Goal: Transaction & Acquisition: Purchase product/service

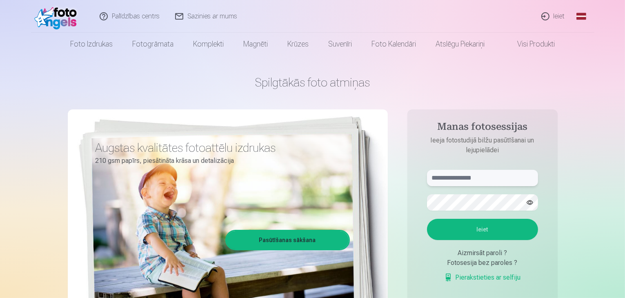
click at [449, 174] on input "text" at bounding box center [482, 178] width 111 height 16
type input "**********"
click at [528, 198] on button "button" at bounding box center [530, 203] width 16 height 16
click at [529, 203] on button "button" at bounding box center [530, 203] width 16 height 16
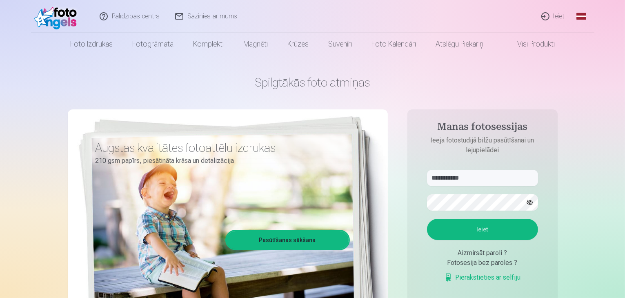
click at [530, 203] on button "button" at bounding box center [530, 203] width 16 height 16
click at [513, 230] on button "Ieiet" at bounding box center [482, 229] width 111 height 21
click at [532, 197] on button "button" at bounding box center [530, 203] width 16 height 16
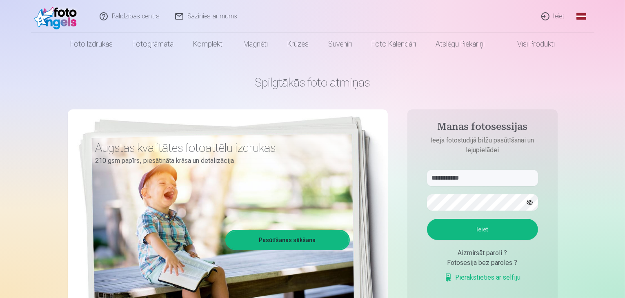
click at [485, 221] on button "Ieiet" at bounding box center [482, 229] width 111 height 21
click at [492, 209] on form "**********" at bounding box center [482, 230] width 127 height 121
click at [439, 206] on form "**********" at bounding box center [482, 230] width 127 height 121
click at [478, 180] on input "text" at bounding box center [482, 178] width 111 height 16
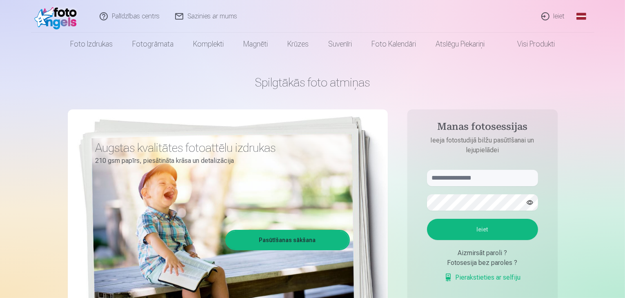
drag, startPoint x: 450, startPoint y: 214, endPoint x: 400, endPoint y: 169, distance: 67.3
click at [400, 169] on div "Spilgtākās foto atmiņas Augstas kvalitātes fotoattēlu izdrukas 210 gsm papīrs, …" at bounding box center [313, 204] width 490 height 298
click at [529, 201] on button "button" at bounding box center [530, 203] width 16 height 16
click at [458, 175] on input "text" at bounding box center [482, 178] width 111 height 16
type input "**********"
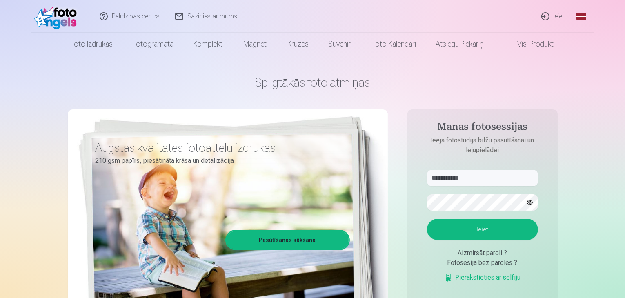
click at [473, 227] on button "Ieiet" at bounding box center [482, 229] width 111 height 21
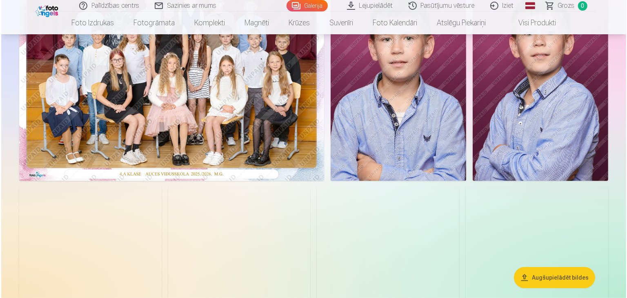
scroll to position [114, 0]
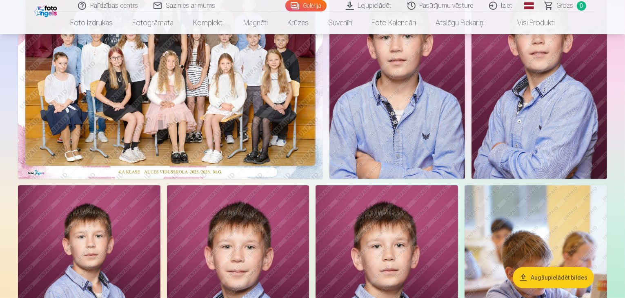
click at [323, 158] on img at bounding box center [170, 77] width 305 height 203
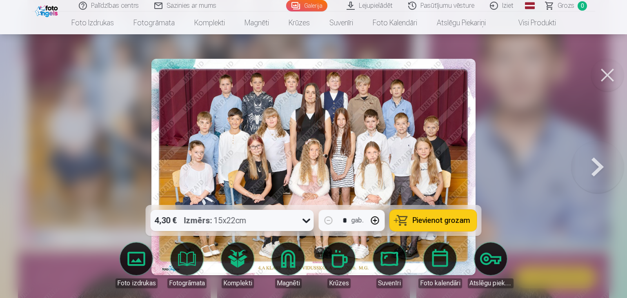
click at [312, 146] on img at bounding box center [313, 167] width 324 height 216
click at [410, 165] on img at bounding box center [313, 167] width 324 height 216
click at [601, 164] on button at bounding box center [597, 167] width 52 height 60
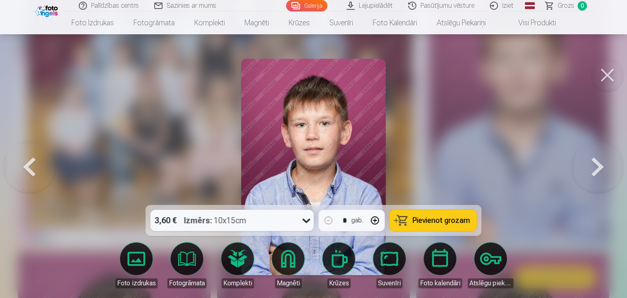
click at [593, 168] on button at bounding box center [597, 167] width 52 height 60
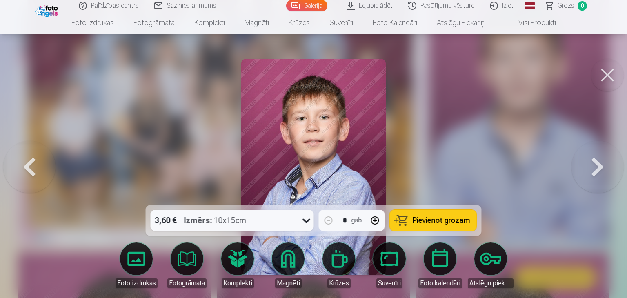
click at [593, 168] on button at bounding box center [597, 167] width 52 height 60
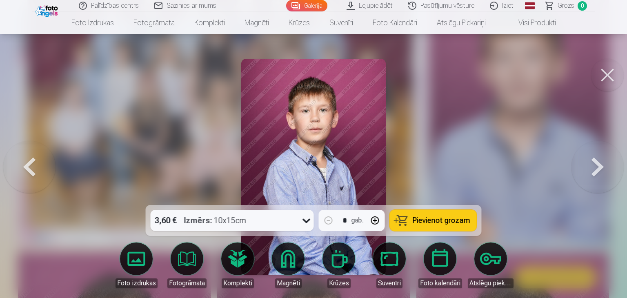
click at [593, 168] on button at bounding box center [597, 167] width 52 height 60
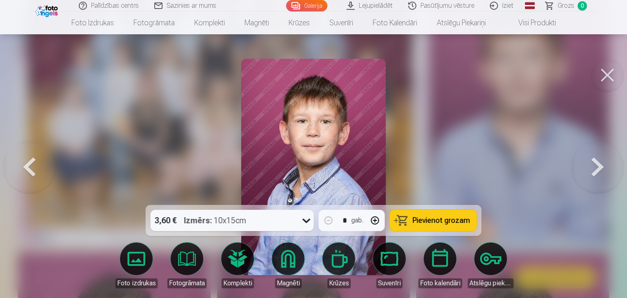
click at [593, 168] on button at bounding box center [597, 167] width 52 height 60
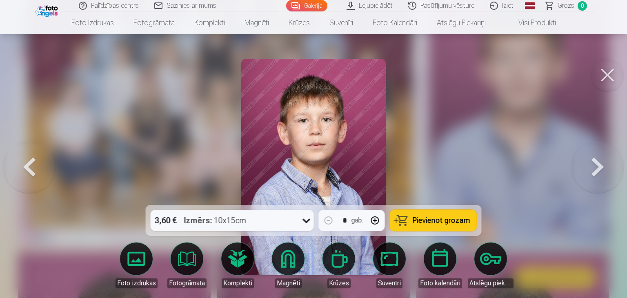
click at [593, 168] on button at bounding box center [597, 167] width 52 height 60
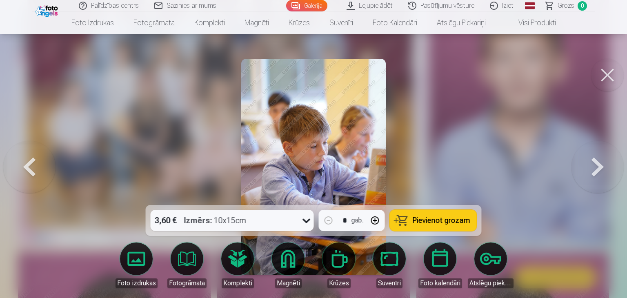
click at [588, 174] on button at bounding box center [597, 167] width 52 height 60
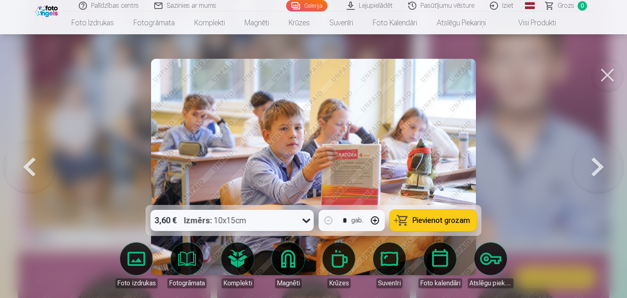
click at [588, 174] on button at bounding box center [597, 167] width 52 height 60
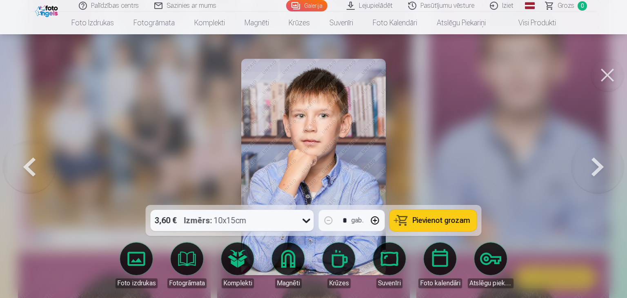
click at [308, 218] on icon at bounding box center [306, 220] width 13 height 13
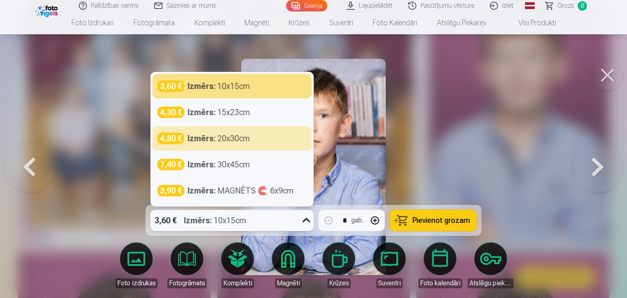
click at [595, 169] on button at bounding box center [597, 167] width 52 height 60
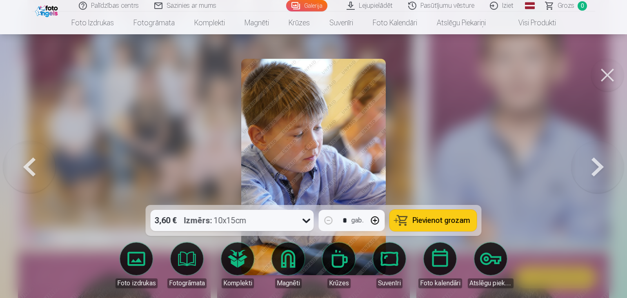
click at [595, 169] on button at bounding box center [597, 167] width 52 height 60
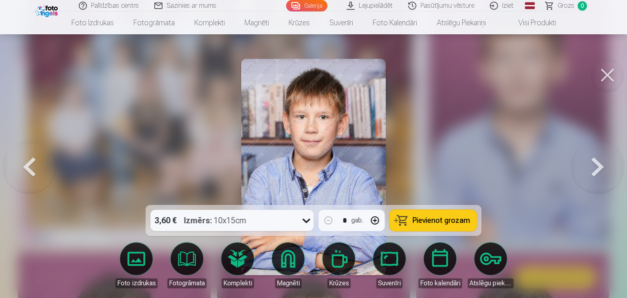
click at [595, 169] on button at bounding box center [597, 167] width 52 height 60
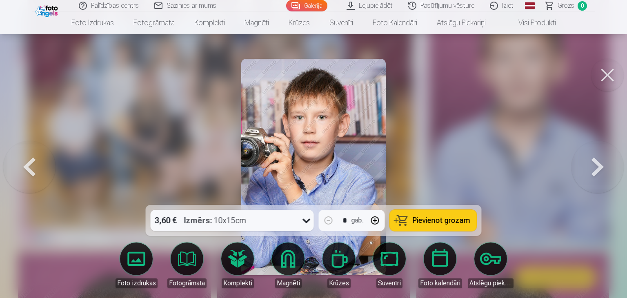
click at [595, 169] on button at bounding box center [597, 167] width 52 height 60
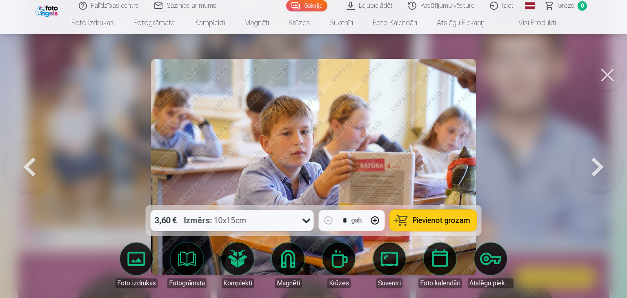
click at [595, 169] on button at bounding box center [597, 167] width 52 height 60
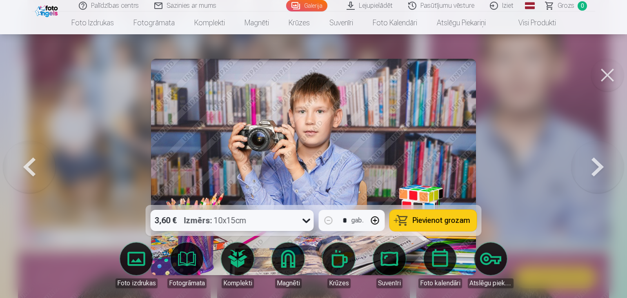
click at [595, 169] on button at bounding box center [597, 167] width 52 height 60
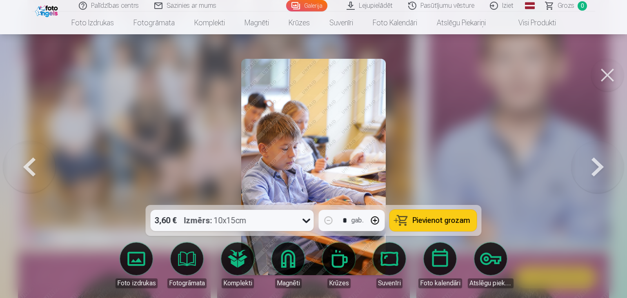
click at [595, 169] on button at bounding box center [597, 167] width 52 height 60
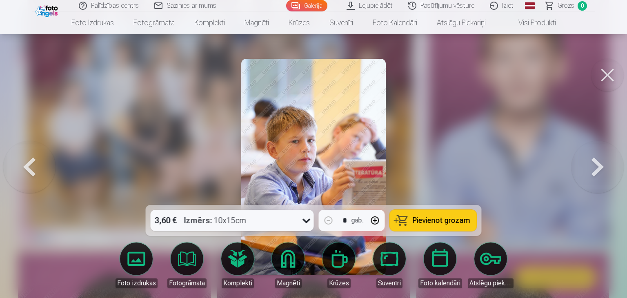
click at [595, 169] on button at bounding box center [597, 167] width 52 height 60
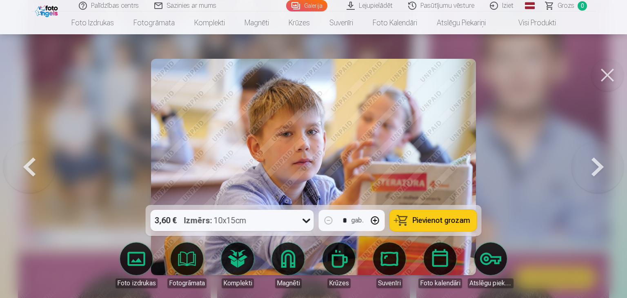
click at [595, 169] on button at bounding box center [597, 167] width 52 height 60
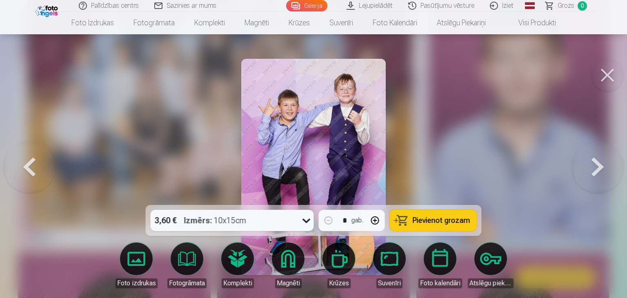
click at [429, 224] on span "Pievienot grozam" at bounding box center [442, 220] width 58 height 7
click at [588, 180] on button at bounding box center [597, 167] width 52 height 60
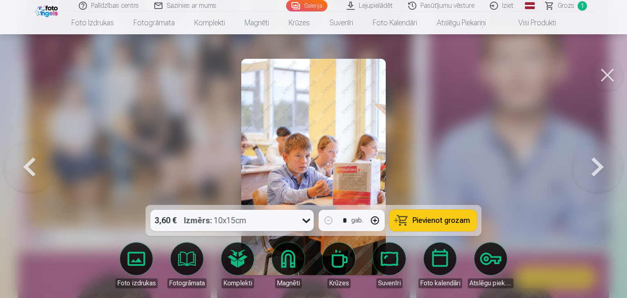
click at [588, 180] on button at bounding box center [597, 167] width 52 height 60
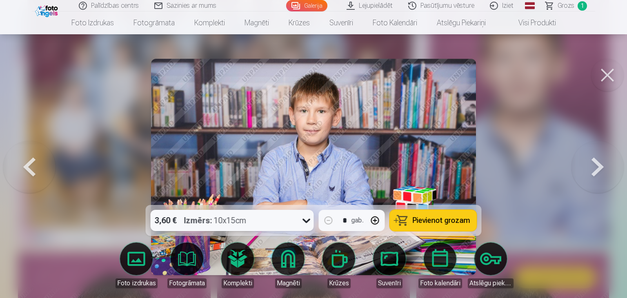
click at [588, 180] on button at bounding box center [597, 167] width 52 height 60
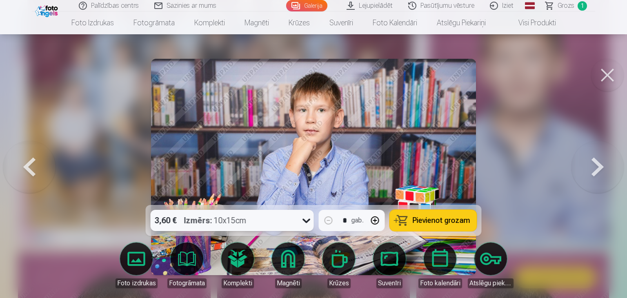
click at [588, 180] on button at bounding box center [597, 167] width 52 height 60
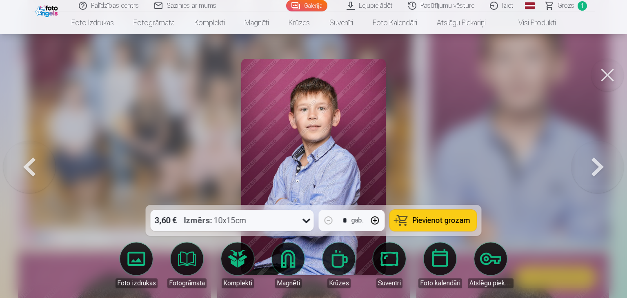
click at [588, 180] on button at bounding box center [597, 167] width 52 height 60
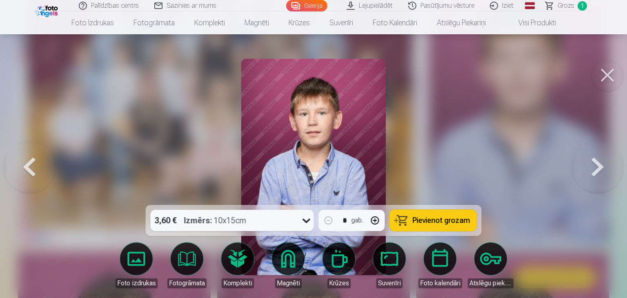
click at [588, 180] on button at bounding box center [597, 167] width 52 height 60
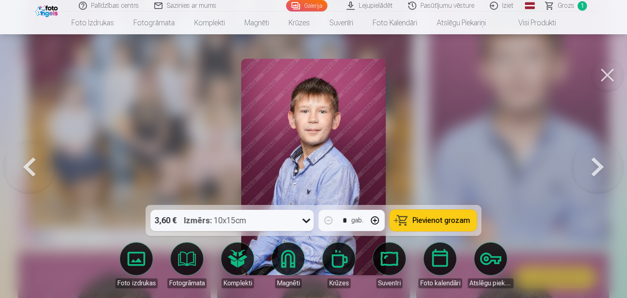
click at [588, 180] on button at bounding box center [597, 167] width 52 height 60
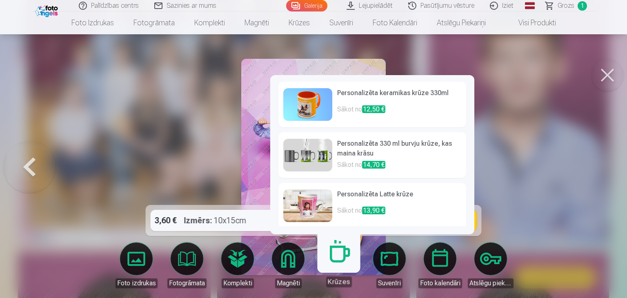
click at [341, 155] on h6 "Personalizēta 330 ml burvju krūze, kas maina krāsu" at bounding box center [399, 149] width 124 height 21
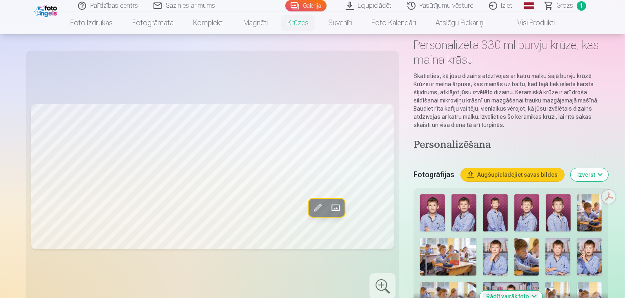
scroll to position [82, 0]
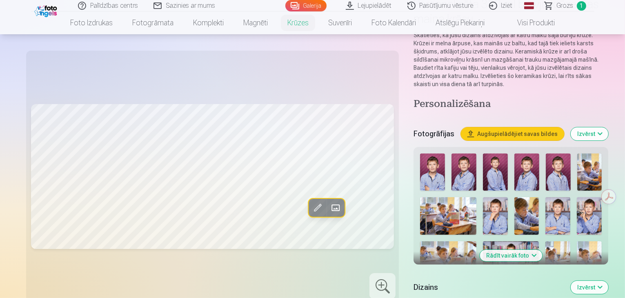
click at [420, 169] on img at bounding box center [432, 171] width 25 height 37
click at [420, 170] on img at bounding box center [432, 171] width 25 height 37
click at [451, 165] on img at bounding box center [463, 171] width 25 height 37
click at [483, 157] on img at bounding box center [495, 171] width 25 height 37
click at [477, 155] on div at bounding box center [511, 257] width 188 height 215
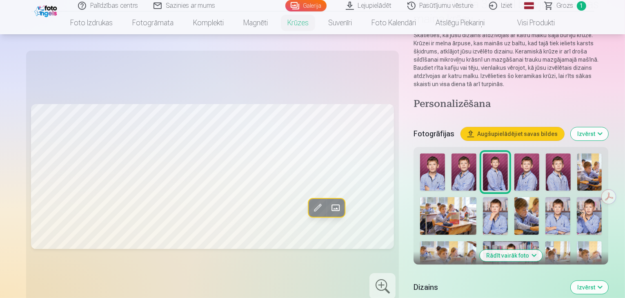
click at [501, 150] on div at bounding box center [511, 257] width 188 height 215
click at [546, 153] on img at bounding box center [558, 171] width 25 height 37
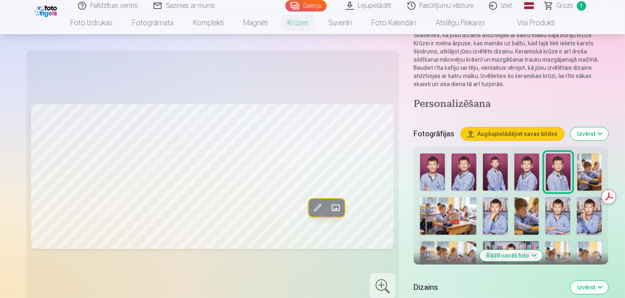
click at [577, 153] on img at bounding box center [589, 171] width 25 height 37
click at [476, 197] on img at bounding box center [448, 215] width 56 height 37
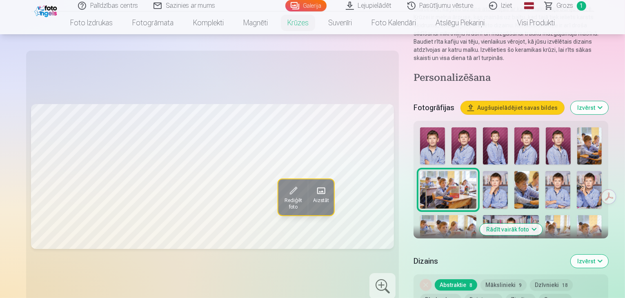
scroll to position [122, 0]
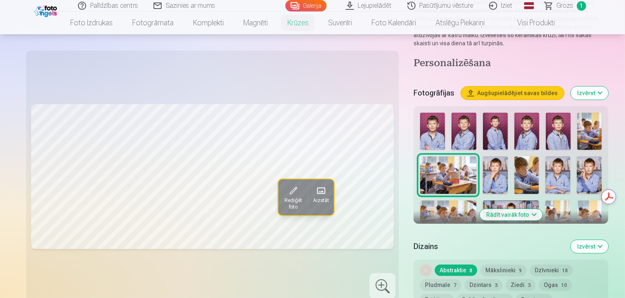
click at [490, 209] on button "Rādīt vairāk foto" at bounding box center [510, 214] width 62 height 11
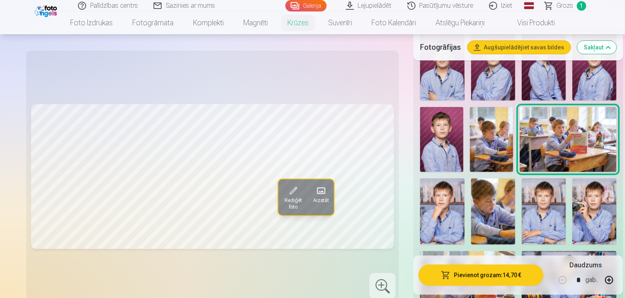
scroll to position [286, 0]
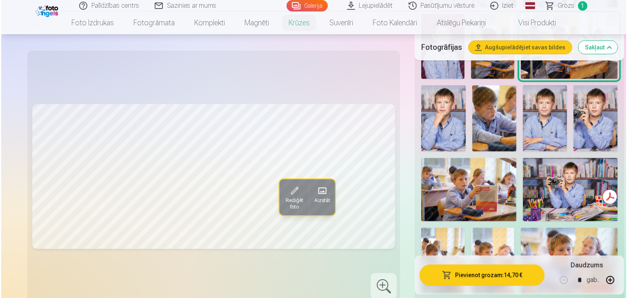
scroll to position [114, 0]
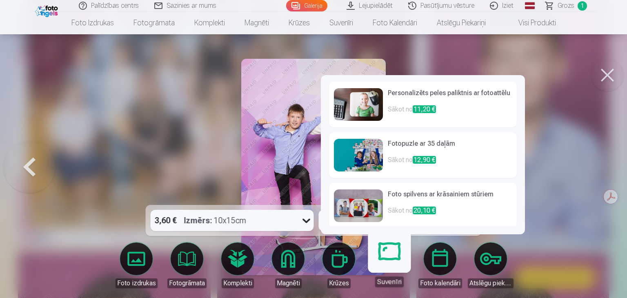
click at [381, 255] on link "Suvenīri" at bounding box center [389, 262] width 50 height 50
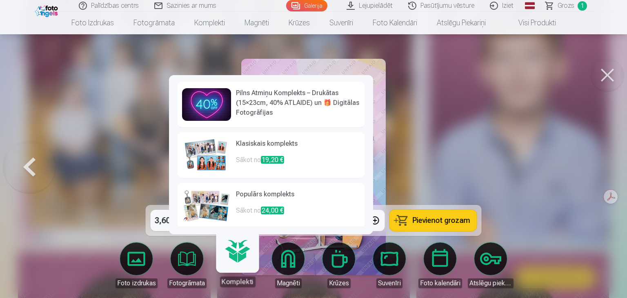
click at [240, 265] on link "Komplekti" at bounding box center [237, 262] width 50 height 50
click at [205, 155] on img at bounding box center [206, 155] width 49 height 33
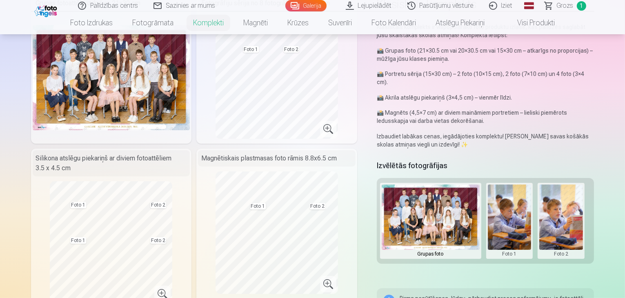
scroll to position [41, 0]
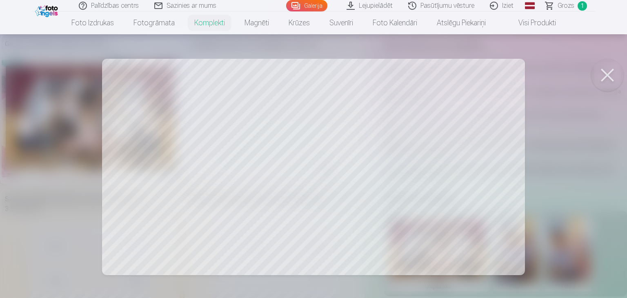
click at [615, 71] on button at bounding box center [607, 75] width 33 height 33
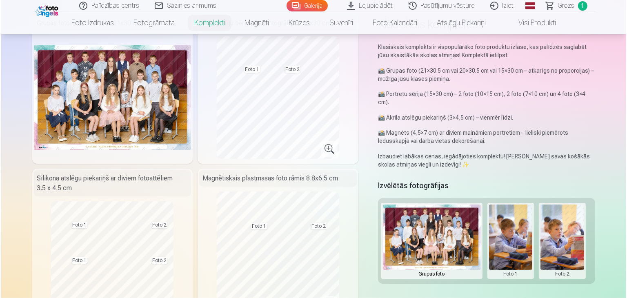
scroll to position [82, 0]
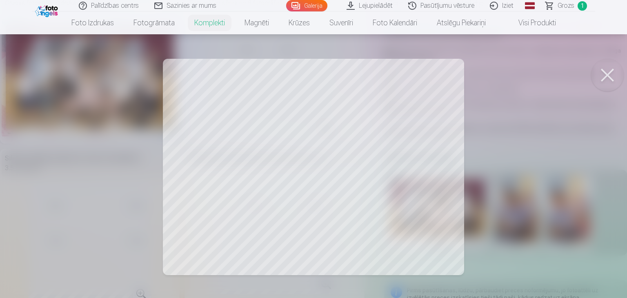
scroll to position [114, 0]
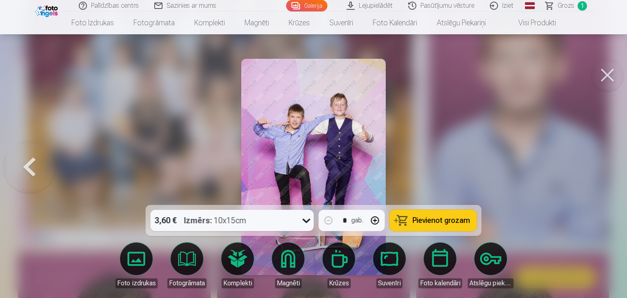
click at [233, 184] on body "Palīdzības centrs Sazinies ar mums Galerija Lejupielādēt Pasūtījumu vēsture Izi…" at bounding box center [313, 35] width 627 height 298
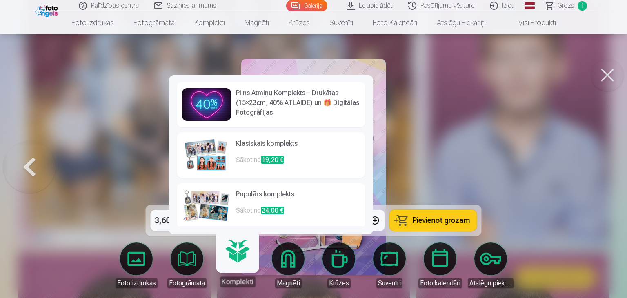
click at [210, 203] on img at bounding box center [206, 205] width 49 height 33
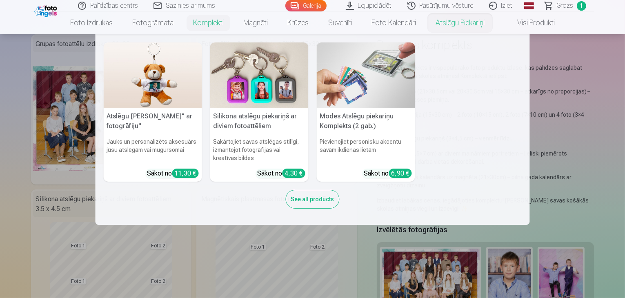
scroll to position [41, 0]
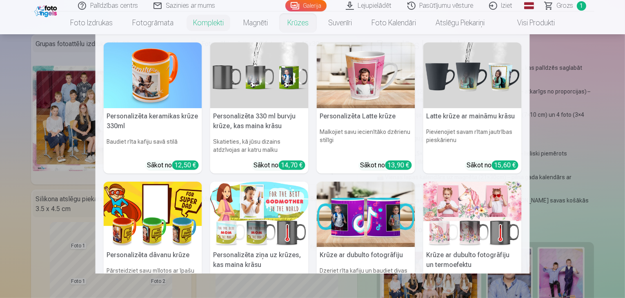
click at [303, 23] on link "Krūzes" at bounding box center [297, 22] width 41 height 23
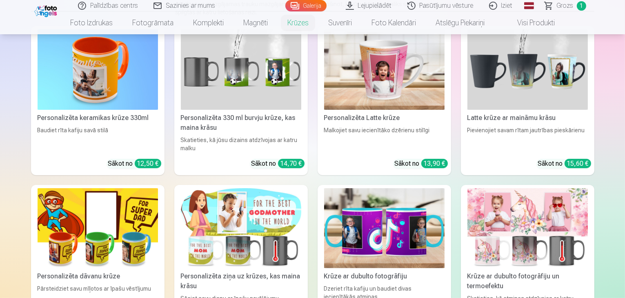
scroll to position [122, 0]
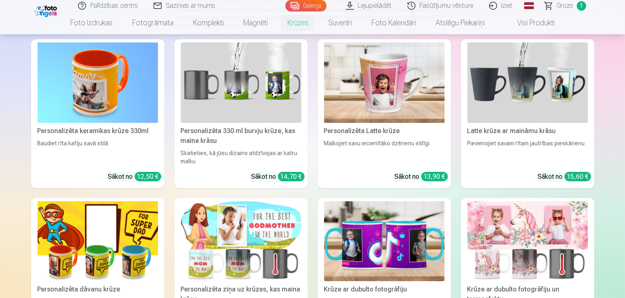
click at [248, 109] on img at bounding box center [241, 82] width 120 height 80
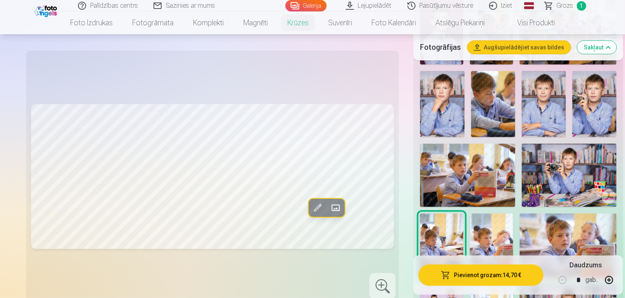
scroll to position [286, 0]
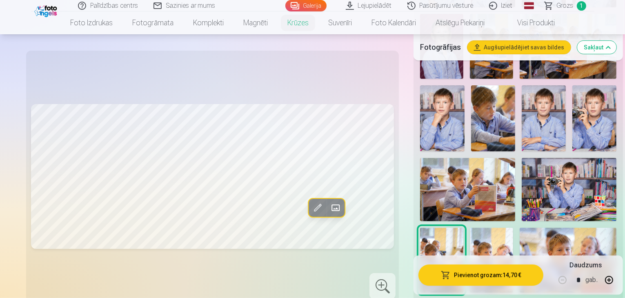
click at [521, 195] on img at bounding box center [568, 189] width 95 height 63
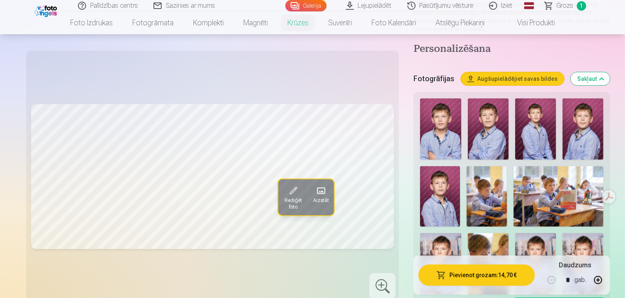
scroll to position [122, 0]
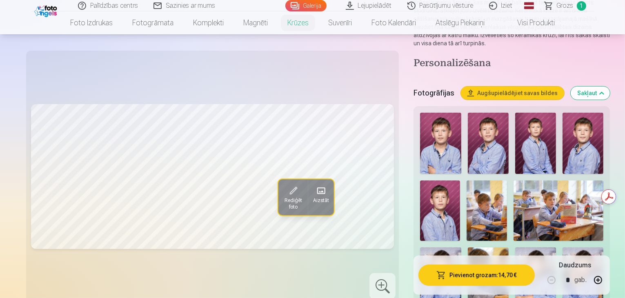
click at [468, 139] on img at bounding box center [488, 143] width 41 height 61
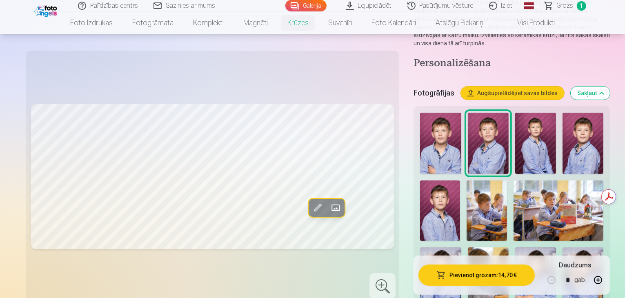
click at [420, 126] on img at bounding box center [440, 143] width 41 height 61
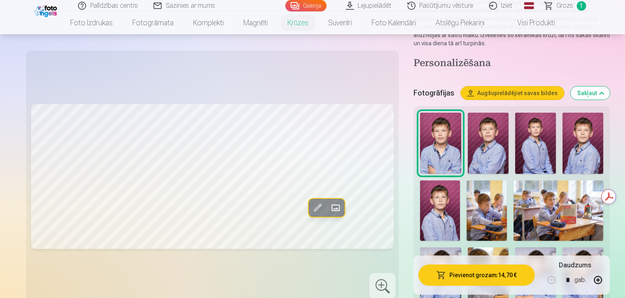
click at [468, 123] on img at bounding box center [488, 143] width 41 height 61
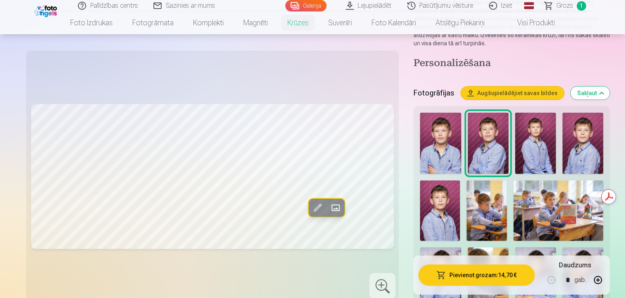
click at [515, 125] on img at bounding box center [535, 143] width 41 height 61
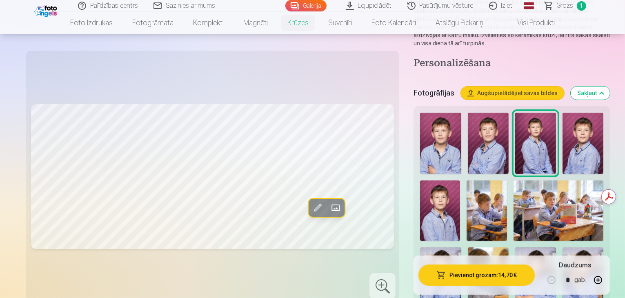
click at [562, 127] on img at bounding box center [582, 143] width 41 height 61
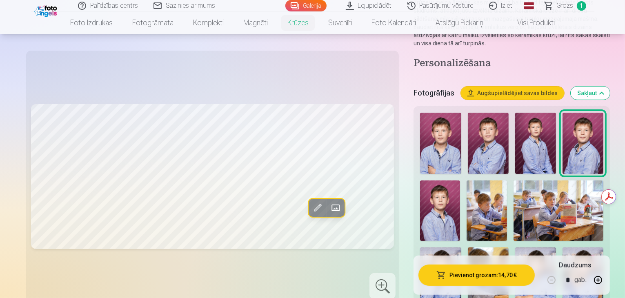
click at [460, 180] on img at bounding box center [440, 210] width 40 height 60
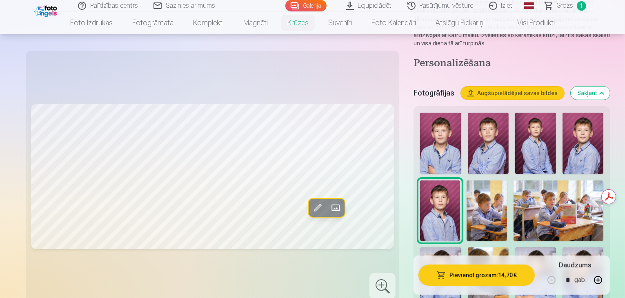
click at [466, 189] on img at bounding box center [486, 210] width 40 height 60
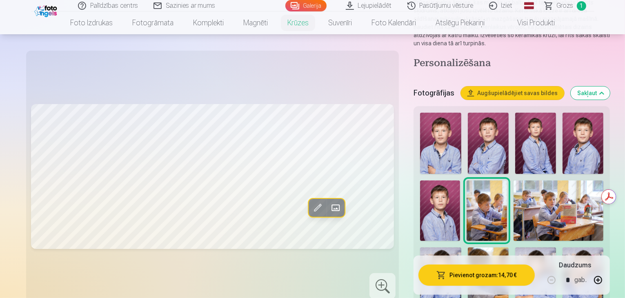
click at [513, 194] on img at bounding box center [558, 210] width 90 height 60
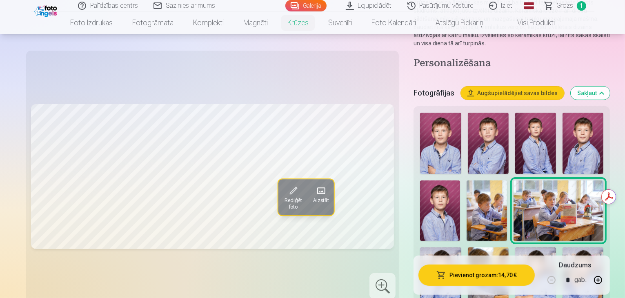
click at [461, 247] on img at bounding box center [440, 277] width 41 height 61
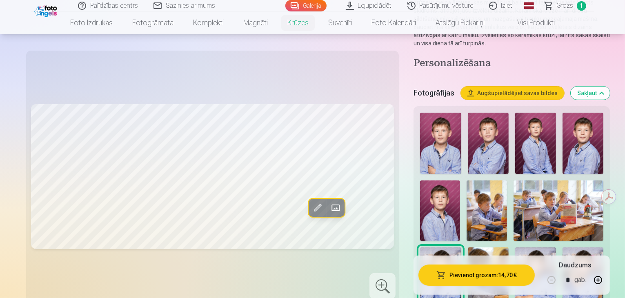
scroll to position [204, 0]
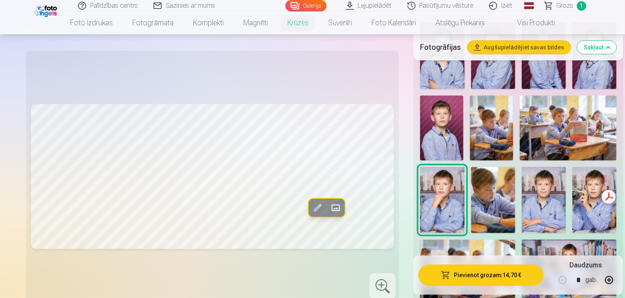
click at [572, 198] on img at bounding box center [594, 200] width 44 height 66
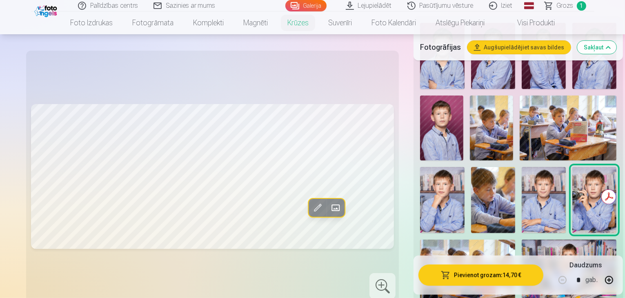
click at [521, 193] on img at bounding box center [543, 200] width 44 height 66
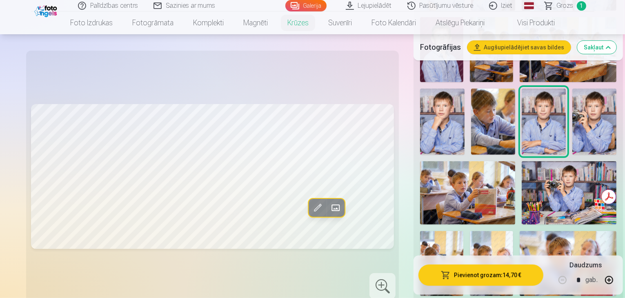
scroll to position [286, 0]
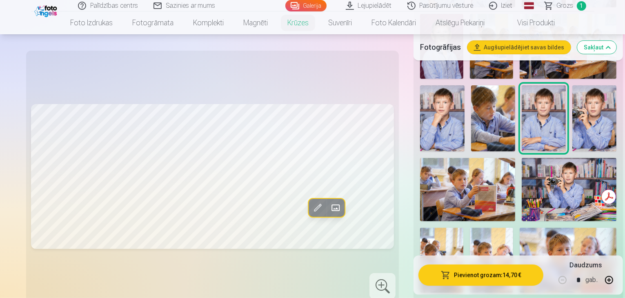
click at [521, 170] on img at bounding box center [568, 189] width 95 height 63
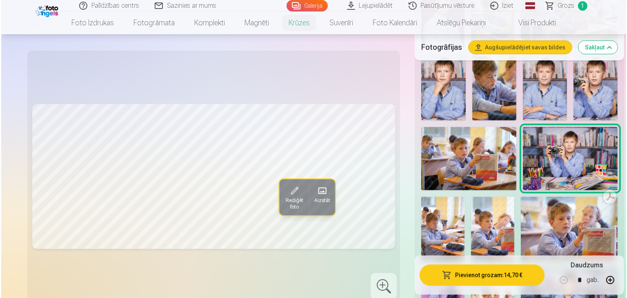
scroll to position [408, 0]
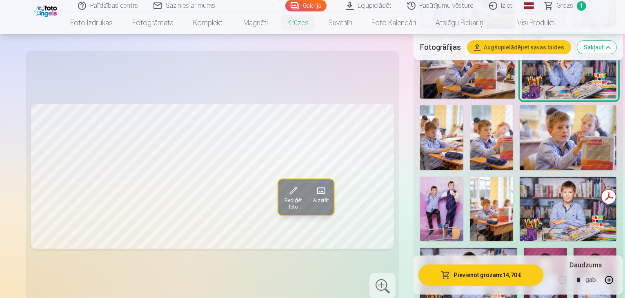
click at [452, 271] on button "Pievienot grozam : 14,70 €" at bounding box center [480, 274] width 125 height 21
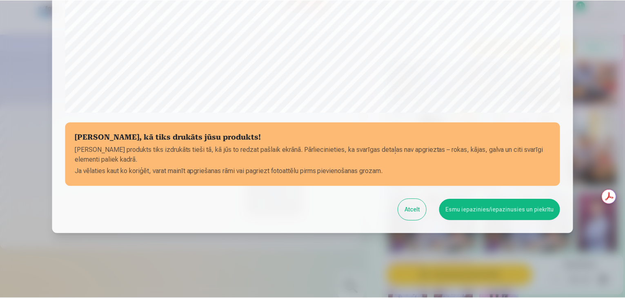
scroll to position [290, 0]
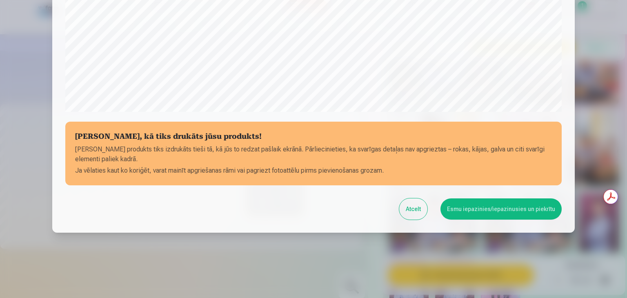
click at [474, 209] on button "Esmu iepazinies/iepazinusies un piekrītu" at bounding box center [500, 208] width 121 height 21
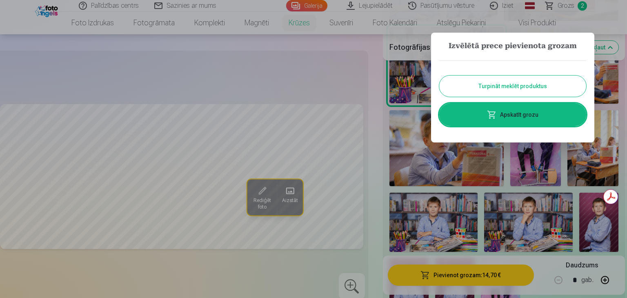
click at [297, 67] on div at bounding box center [313, 149] width 627 height 298
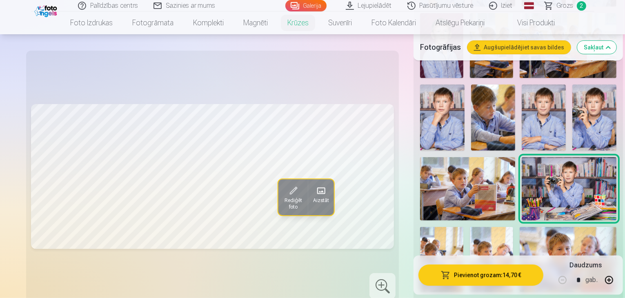
scroll to position [286, 0]
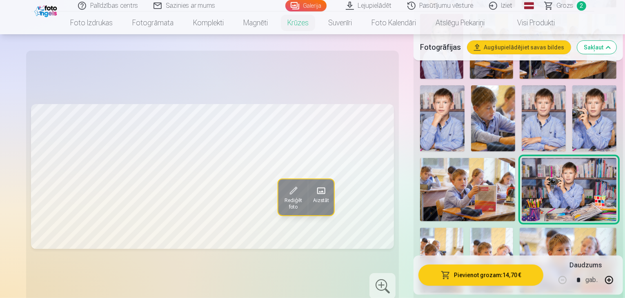
click at [572, 98] on img at bounding box center [594, 118] width 44 height 66
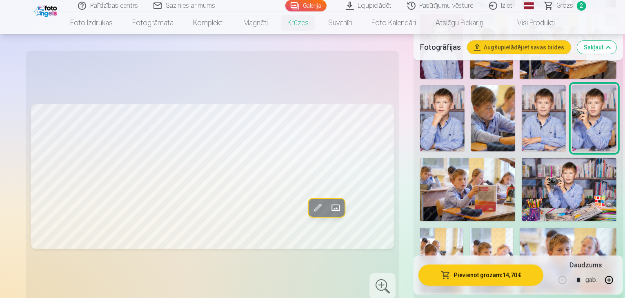
click at [572, 98] on img at bounding box center [594, 118] width 44 height 66
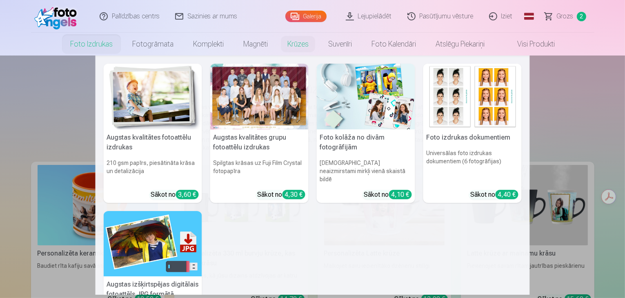
click at [86, 47] on link "Foto izdrukas" at bounding box center [91, 44] width 62 height 23
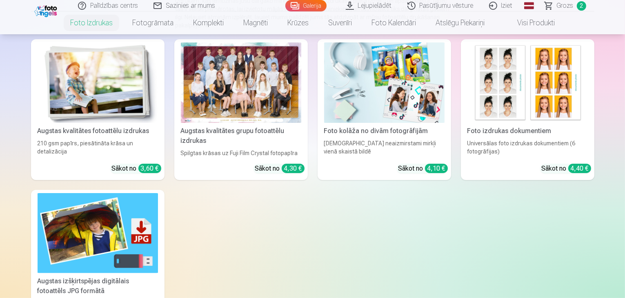
scroll to position [163, 0]
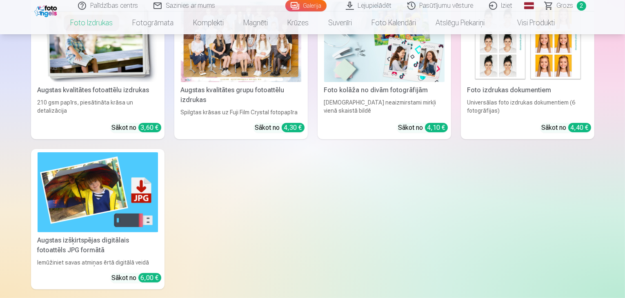
click at [579, 4] on span "2" at bounding box center [581, 5] width 9 height 9
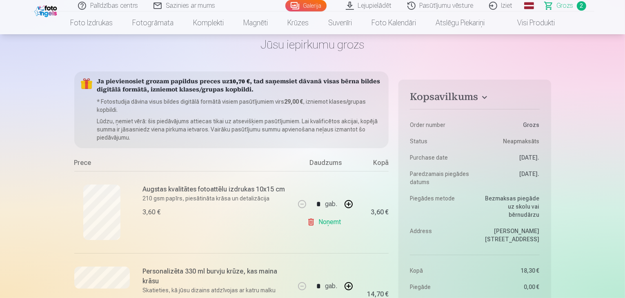
scroll to position [122, 0]
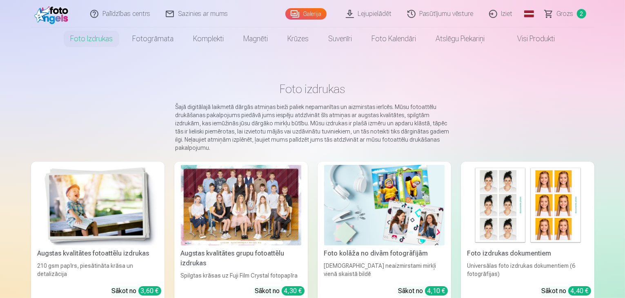
scroll to position [41, 0]
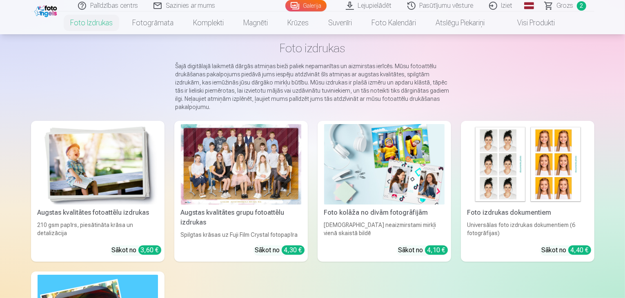
click at [93, 167] on img at bounding box center [98, 164] width 120 height 80
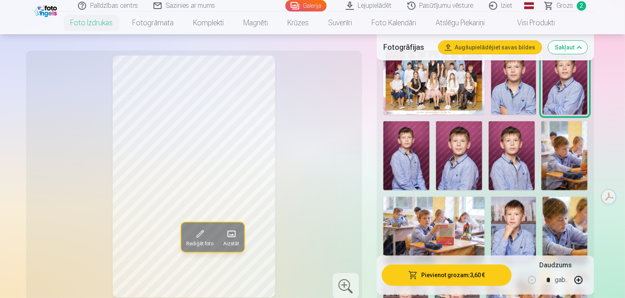
scroll to position [326, 0]
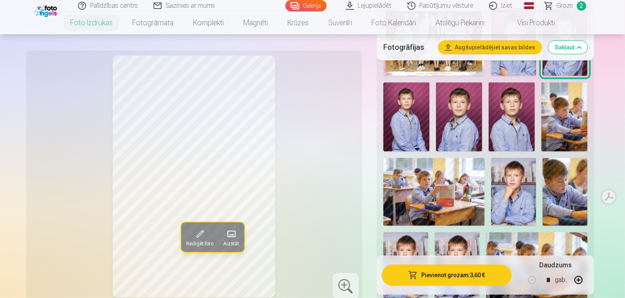
click at [491, 176] on img at bounding box center [513, 191] width 45 height 67
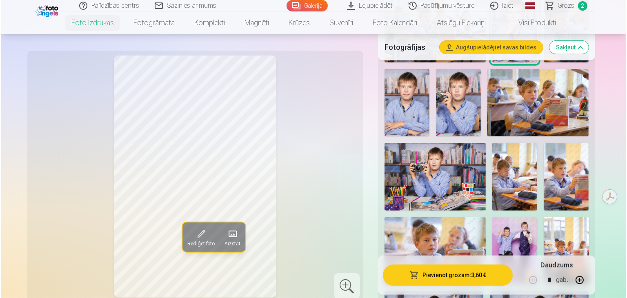
scroll to position [530, 0]
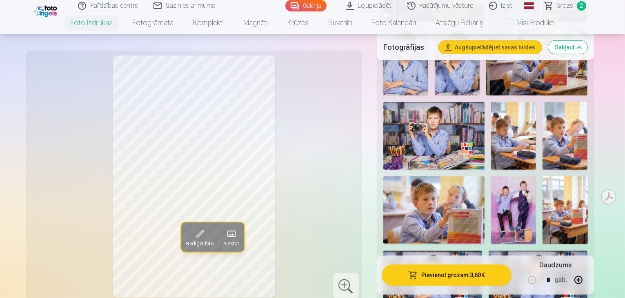
click at [456, 277] on button "Pievienot grozam : 3,60 €" at bounding box center [446, 274] width 130 height 21
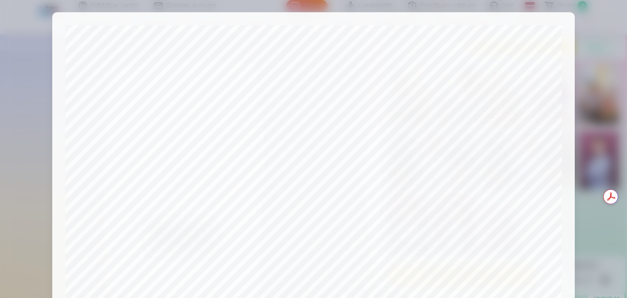
scroll to position [0, 0]
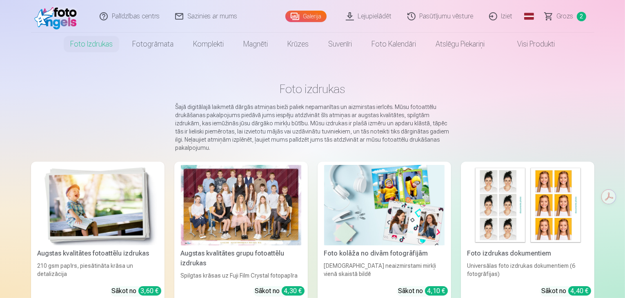
click at [563, 17] on span "Grozs" at bounding box center [565, 16] width 17 height 10
click at [55, 204] on img at bounding box center [98, 205] width 120 height 80
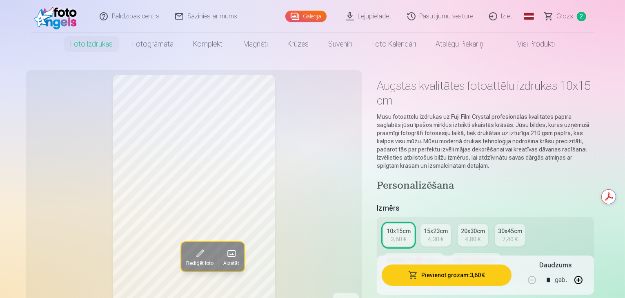
click at [437, 271] on button "Pievienot grozam : 3,60 €" at bounding box center [446, 274] width 130 height 21
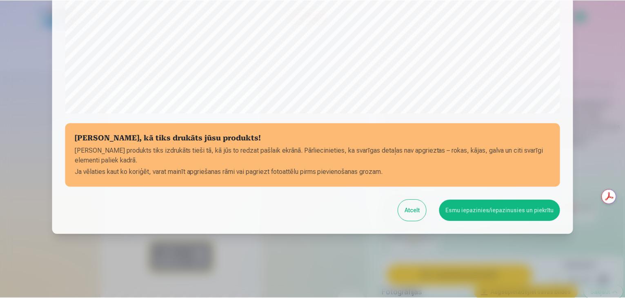
scroll to position [290, 0]
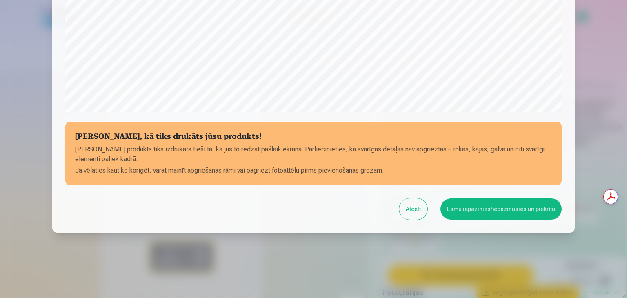
click at [499, 215] on button "Esmu iepazinies/iepazinusies un piekrītu" at bounding box center [500, 208] width 121 height 21
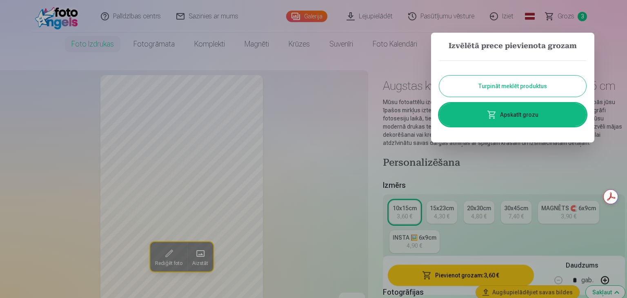
click at [542, 89] on button "Turpināt meklēt produktus" at bounding box center [512, 85] width 147 height 21
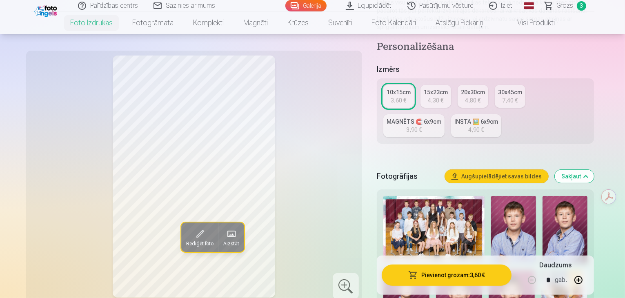
scroll to position [163, 0]
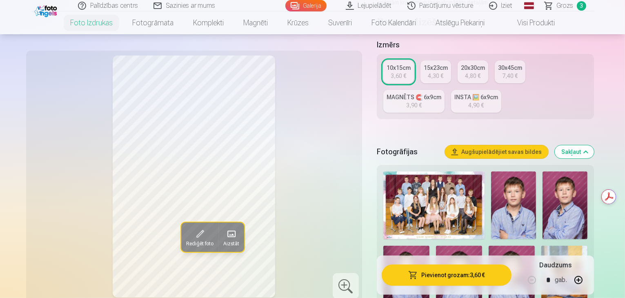
click at [562, 181] on img at bounding box center [564, 205] width 45 height 68
click at [436, 246] on img at bounding box center [459, 280] width 46 height 69
click at [488, 246] on img at bounding box center [511, 280] width 46 height 69
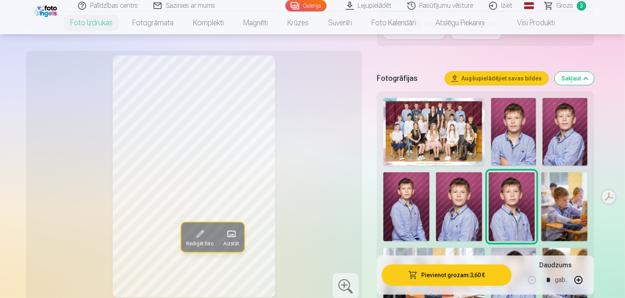
scroll to position [245, 0]
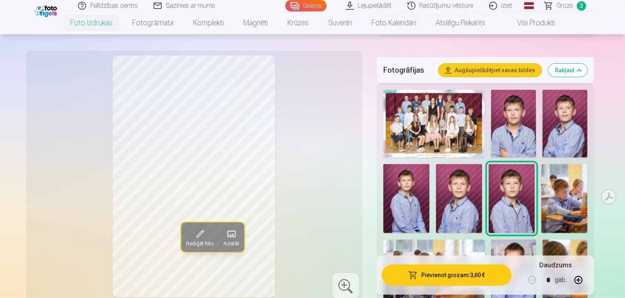
click at [541, 189] on img at bounding box center [564, 198] width 46 height 69
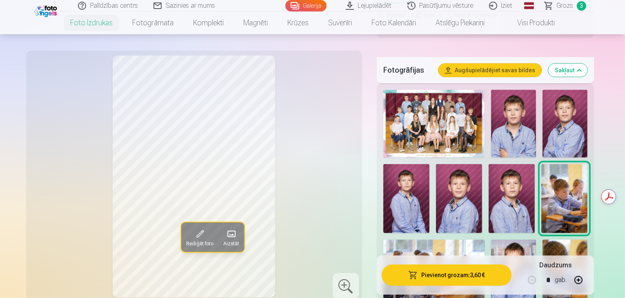
click at [491, 240] on img at bounding box center [513, 273] width 45 height 67
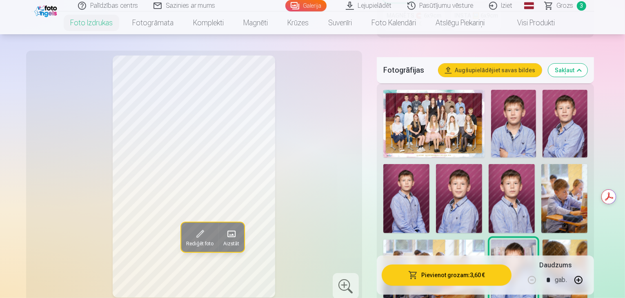
click at [542, 240] on img at bounding box center [564, 274] width 45 height 68
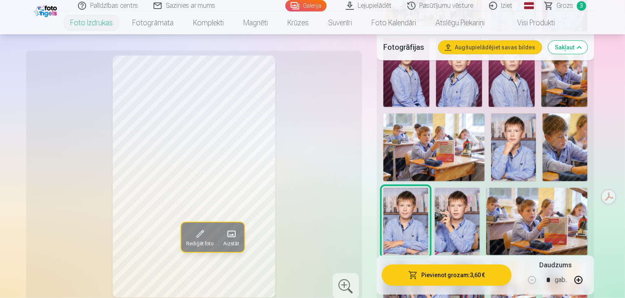
scroll to position [326, 0]
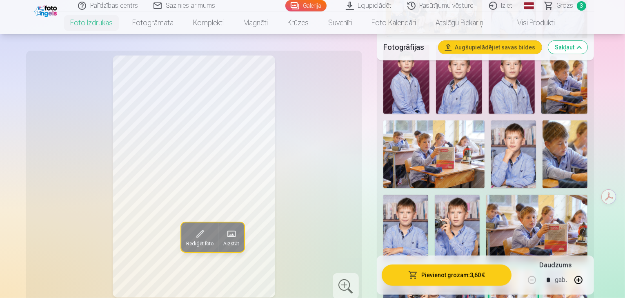
scroll to position [408, 0]
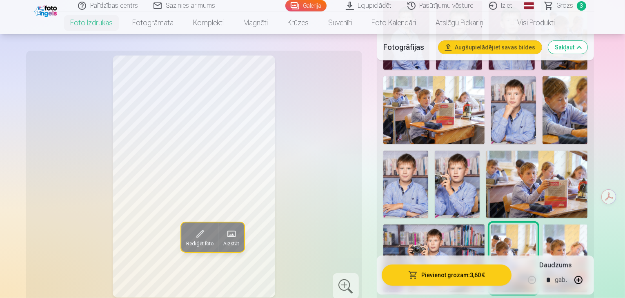
click at [542, 226] on img at bounding box center [564, 258] width 45 height 68
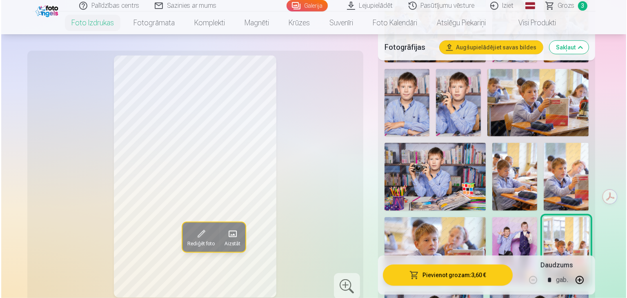
scroll to position [530, 0]
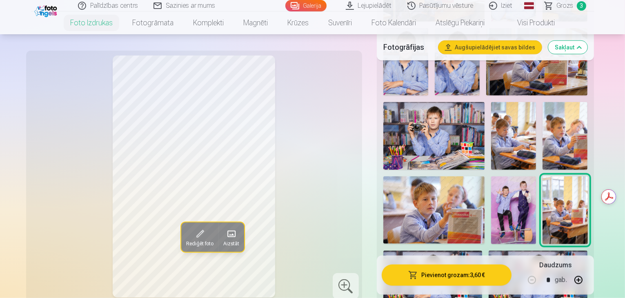
click at [428, 270] on button "Pievienot grozam : 3,60 €" at bounding box center [446, 274] width 130 height 21
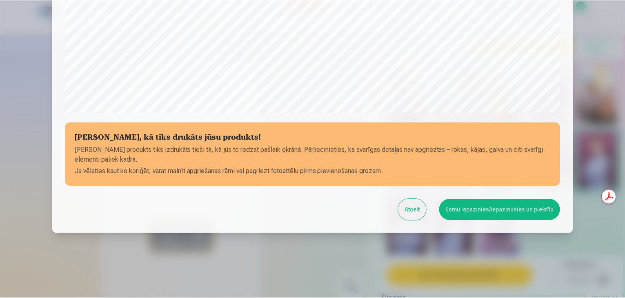
scroll to position [290, 0]
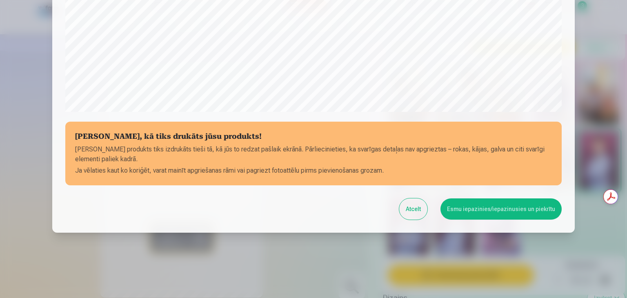
click at [523, 209] on button "Esmu iepazinies/iepazinusies un piekrītu" at bounding box center [500, 208] width 121 height 21
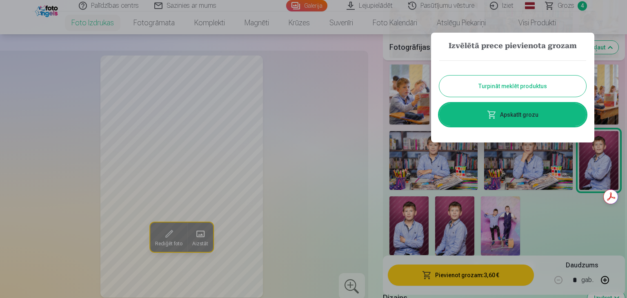
click at [495, 91] on button "Turpināt meklēt produktus" at bounding box center [512, 85] width 147 height 21
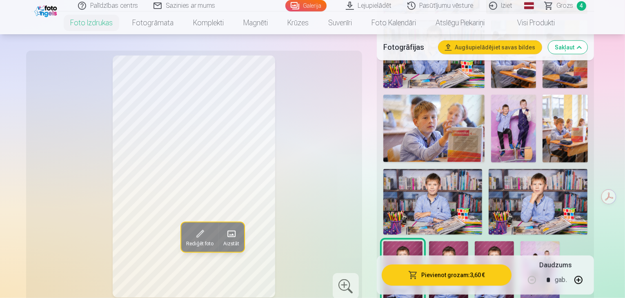
scroll to position [571, 0]
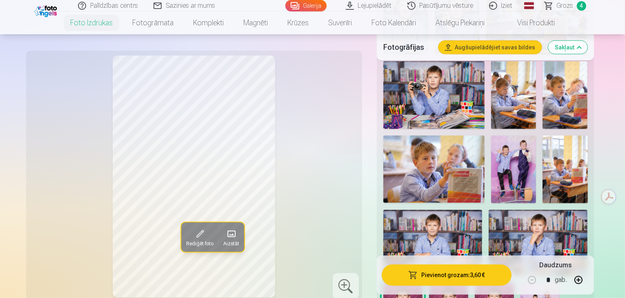
click at [444, 210] on img at bounding box center [432, 243] width 99 height 66
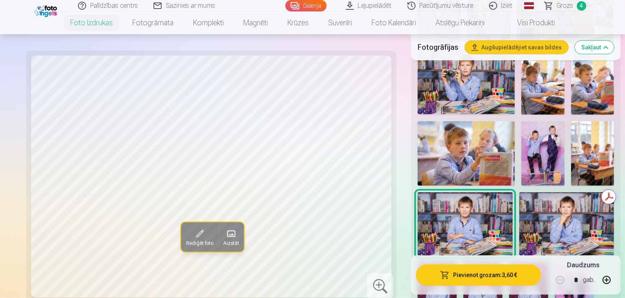
click at [521, 192] on img at bounding box center [566, 223] width 95 height 63
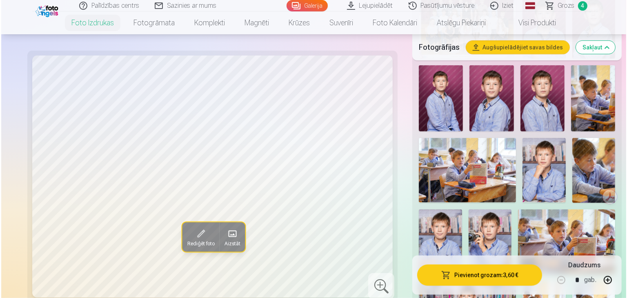
scroll to position [326, 0]
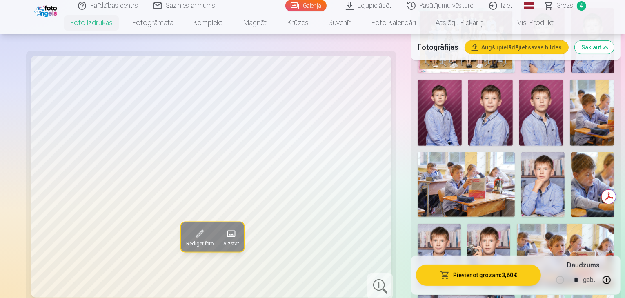
click at [510, 224] on img at bounding box center [488, 256] width 43 height 64
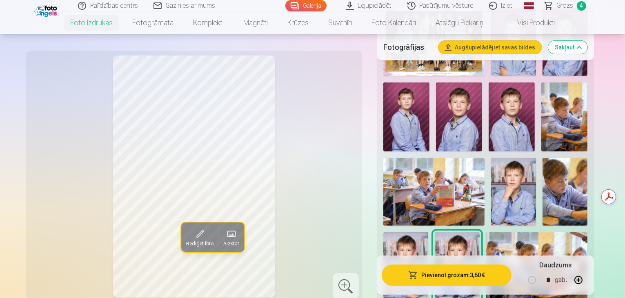
click at [186, 242] on span "Rediģēt foto" at bounding box center [199, 243] width 27 height 7
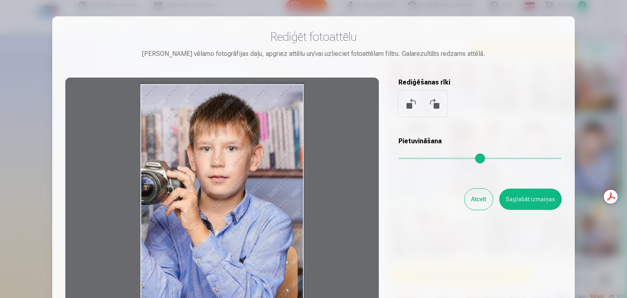
drag, startPoint x: 140, startPoint y: 227, endPoint x: 124, endPoint y: 220, distance: 18.1
click at [124, 220] on div at bounding box center [221, 206] width 313 height 256
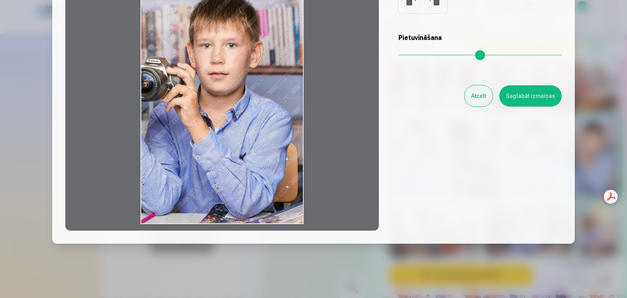
scroll to position [114, 0]
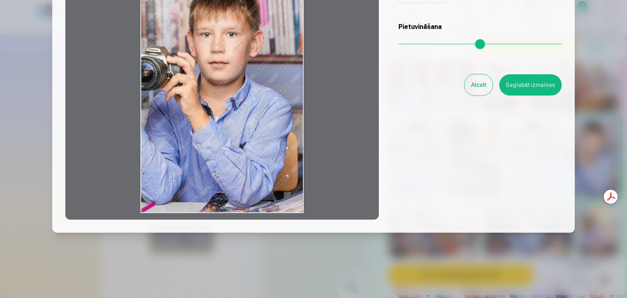
drag, startPoint x: 303, startPoint y: 214, endPoint x: 290, endPoint y: 212, distance: 13.2
click at [290, 212] on div at bounding box center [221, 91] width 313 height 256
drag, startPoint x: 139, startPoint y: 212, endPoint x: 118, endPoint y: 203, distance: 22.3
click at [119, 205] on div at bounding box center [221, 91] width 313 height 256
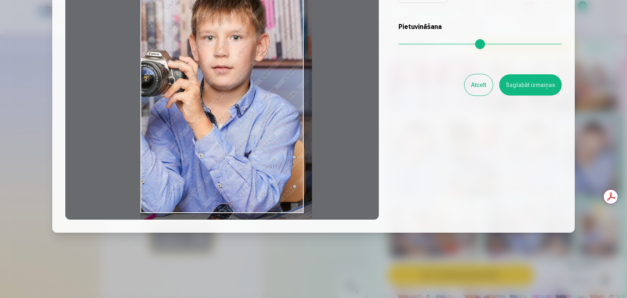
type input "*"
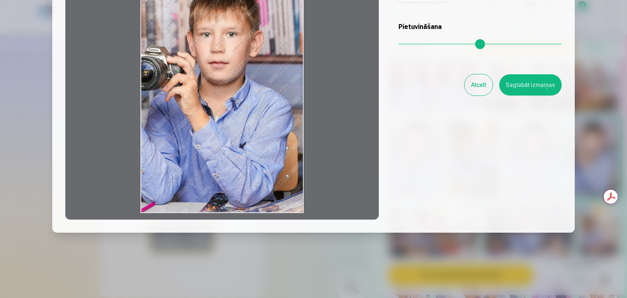
drag, startPoint x: 405, startPoint y: 44, endPoint x: 377, endPoint y: 43, distance: 28.2
click at [398, 45] on input "range" at bounding box center [479, 44] width 163 height 2
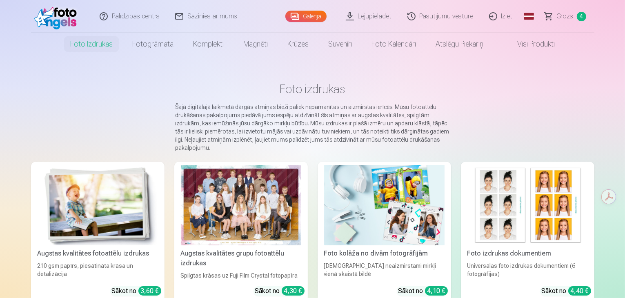
click at [40, 200] on img at bounding box center [98, 205] width 120 height 80
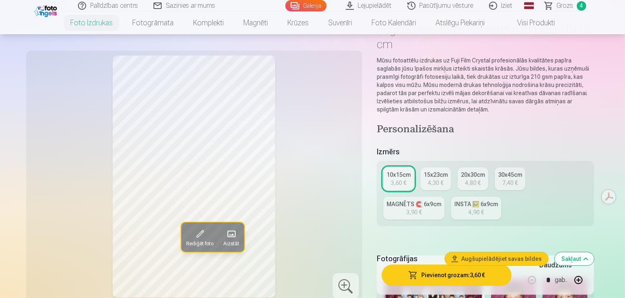
scroll to position [82, 0]
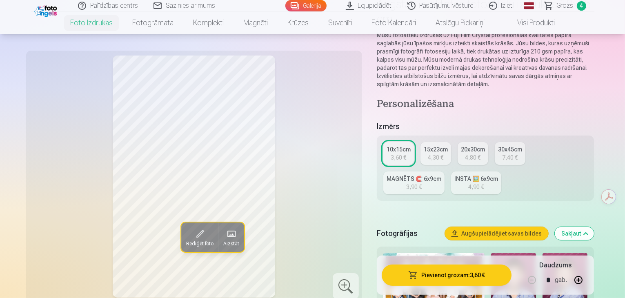
click at [439, 153] on div "4,30 €" at bounding box center [436, 157] width 16 height 8
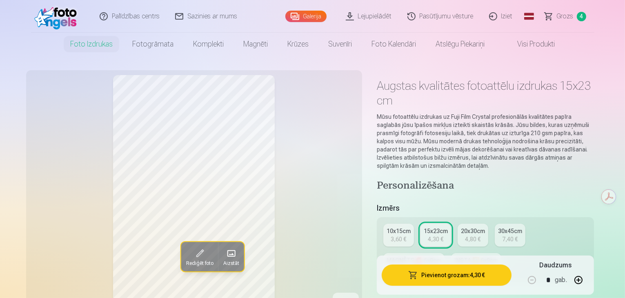
click at [449, 224] on link "15x23cm 4,30 €" at bounding box center [435, 235] width 31 height 23
click at [418, 271] on span "button" at bounding box center [413, 275] width 10 height 8
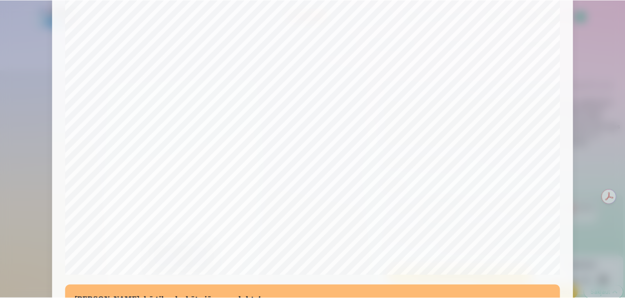
scroll to position [45, 0]
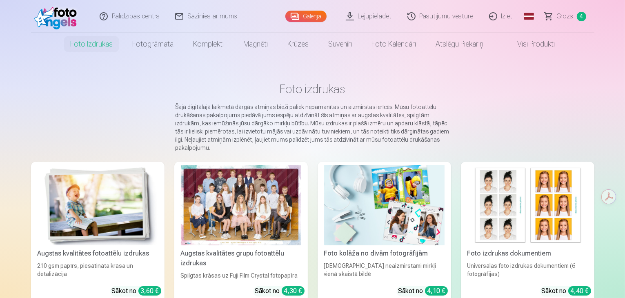
click at [72, 234] on img at bounding box center [98, 205] width 120 height 80
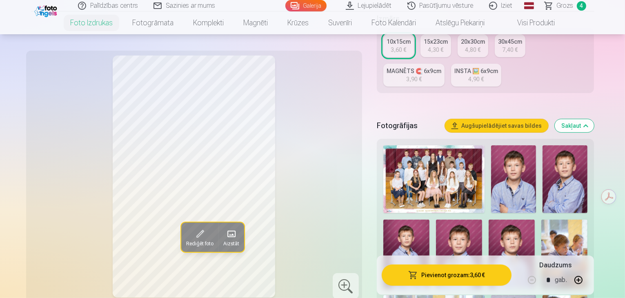
scroll to position [204, 0]
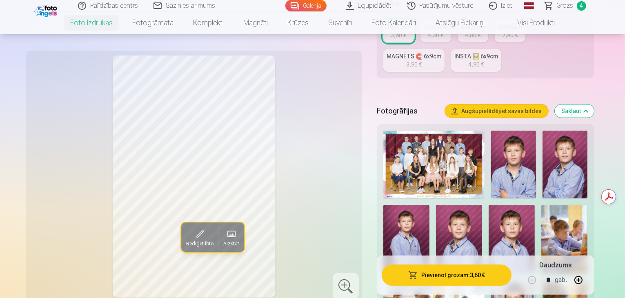
click at [491, 162] on img at bounding box center [513, 165] width 45 height 68
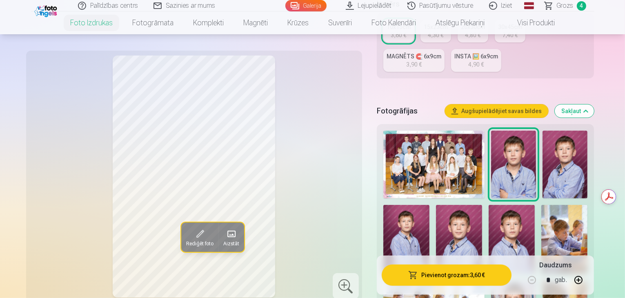
click at [542, 154] on img at bounding box center [564, 165] width 45 height 68
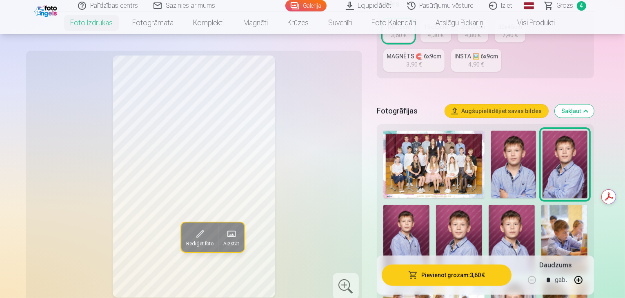
click at [429, 205] on img at bounding box center [406, 239] width 46 height 69
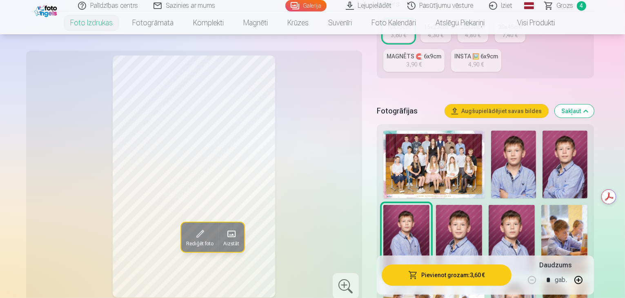
click at [436, 215] on img at bounding box center [459, 239] width 46 height 69
click at [488, 211] on img at bounding box center [511, 239] width 46 height 69
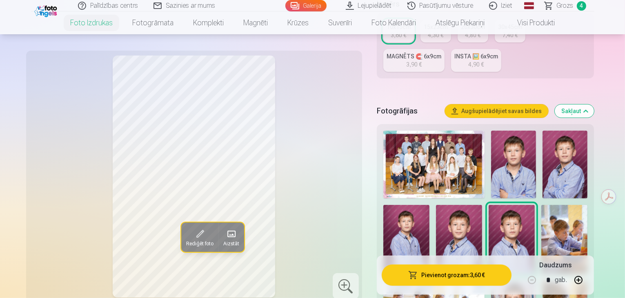
scroll to position [286, 0]
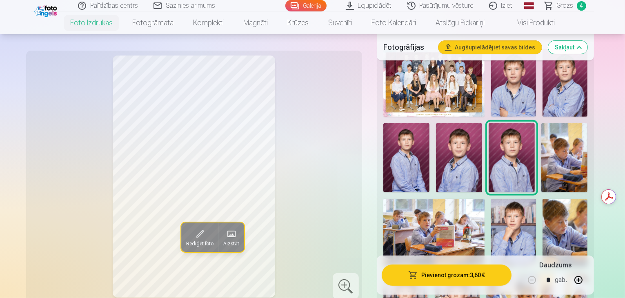
click at [491, 211] on img at bounding box center [513, 232] width 45 height 67
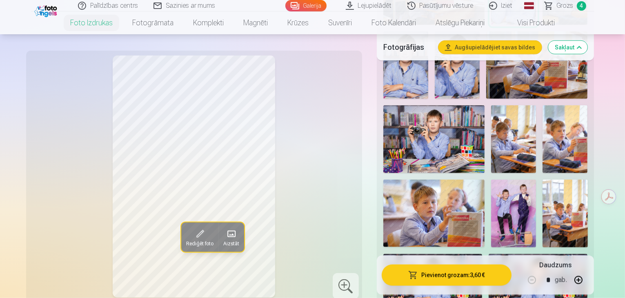
scroll to position [530, 0]
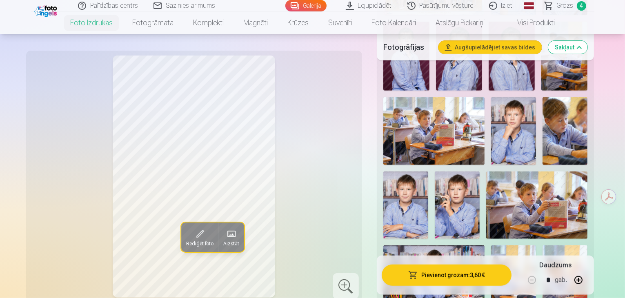
scroll to position [367, 0]
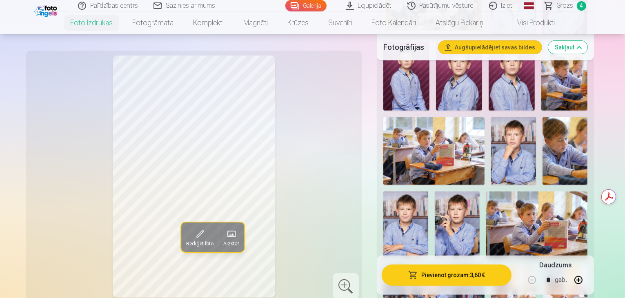
click at [428, 191] on img at bounding box center [405, 224] width 45 height 67
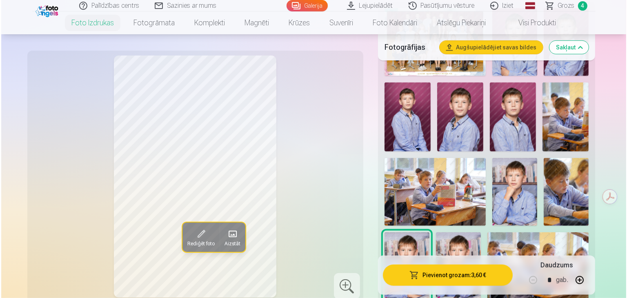
scroll to position [286, 0]
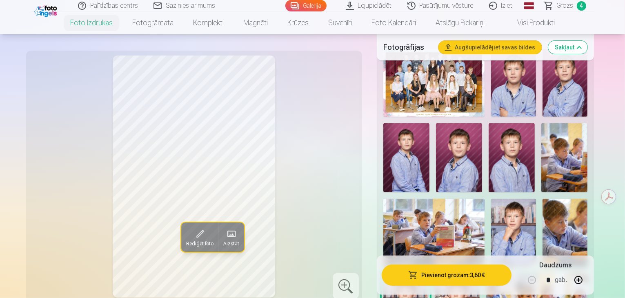
click at [488, 129] on img at bounding box center [511, 157] width 46 height 69
click at [436, 128] on img at bounding box center [459, 157] width 46 height 69
click at [462, 282] on button "Pievienot grozam : 3,60 €" at bounding box center [446, 274] width 130 height 21
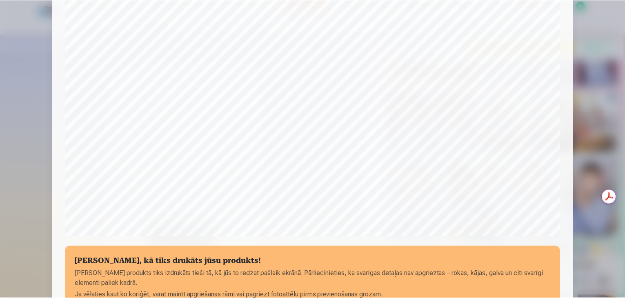
scroll to position [249, 0]
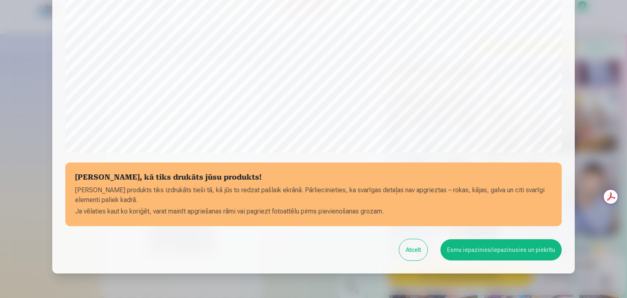
click at [491, 247] on button "Esmu iepazinies/iepazinusies un piekrītu" at bounding box center [500, 249] width 121 height 21
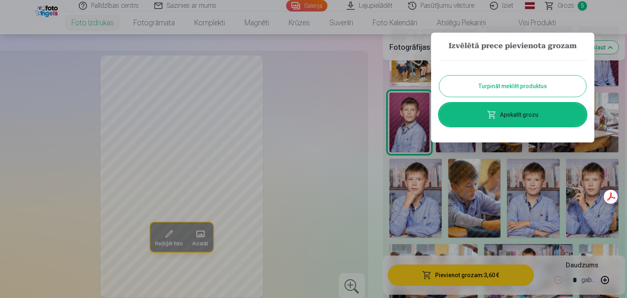
click at [544, 87] on button "Turpināt meklēt produktus" at bounding box center [512, 85] width 147 height 21
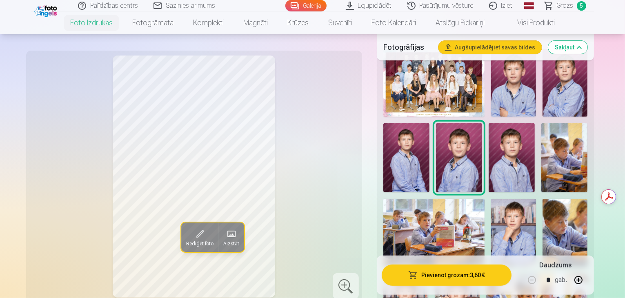
click at [464, 74] on img at bounding box center [433, 83] width 101 height 68
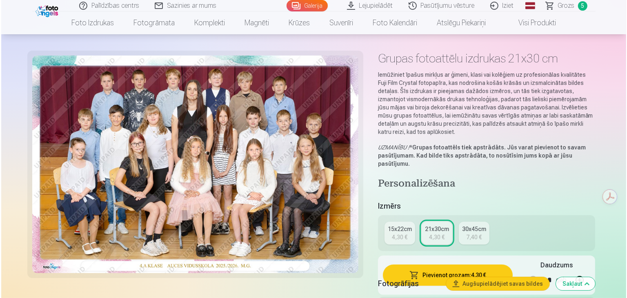
scroll to position [41, 0]
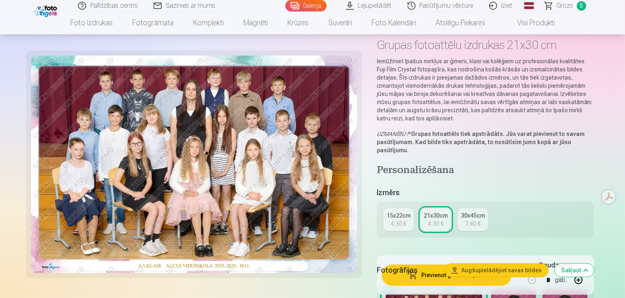
click at [466, 271] on button "Pievienot grozam : 4,30 €" at bounding box center [446, 274] width 130 height 21
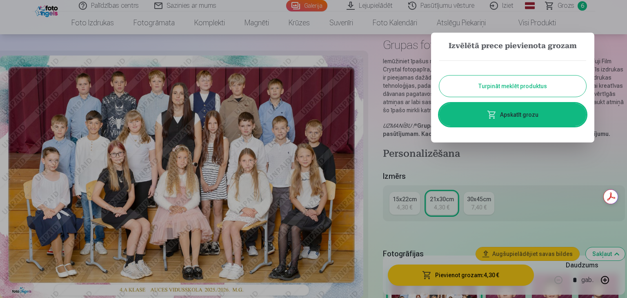
click at [506, 116] on link "Apskatīt grozu" at bounding box center [512, 114] width 147 height 23
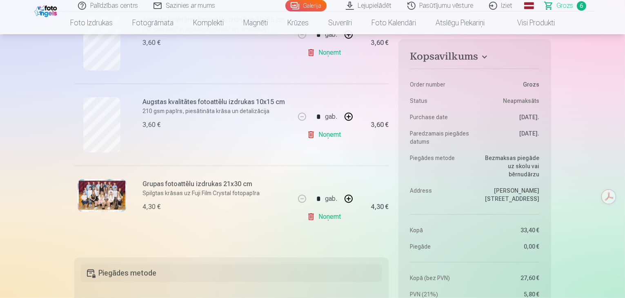
scroll to position [449, 0]
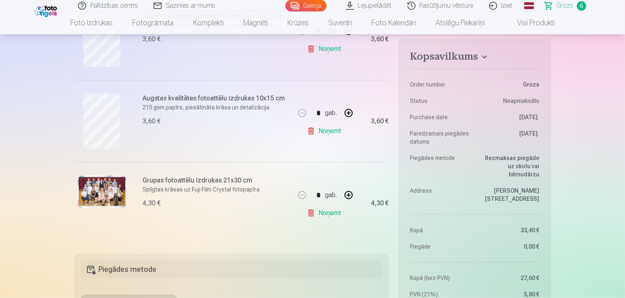
click at [340, 211] on link "Noņemt" at bounding box center [325, 213] width 37 height 16
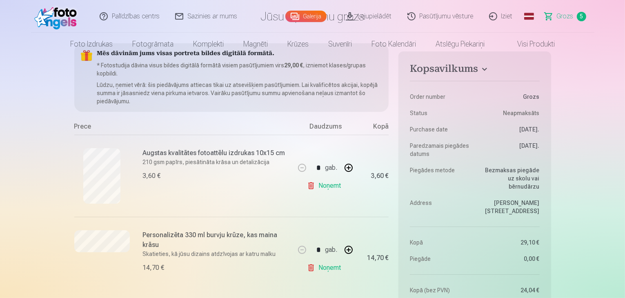
scroll to position [0, 0]
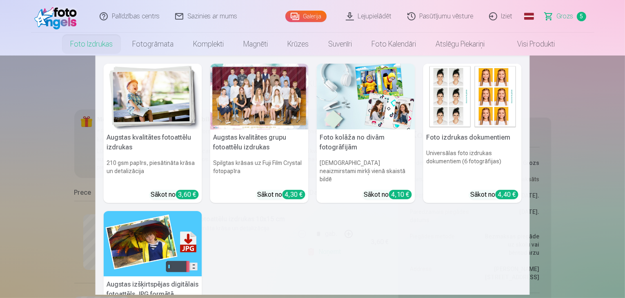
click at [68, 45] on link "Foto izdrukas" at bounding box center [91, 44] width 62 height 23
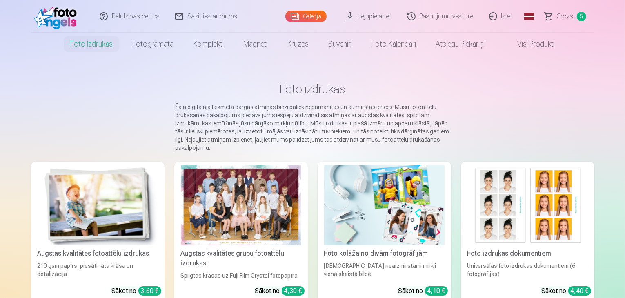
drag, startPoint x: 14, startPoint y: 179, endPoint x: 51, endPoint y: 237, distance: 69.2
click at [51, 237] on img at bounding box center [98, 205] width 120 height 80
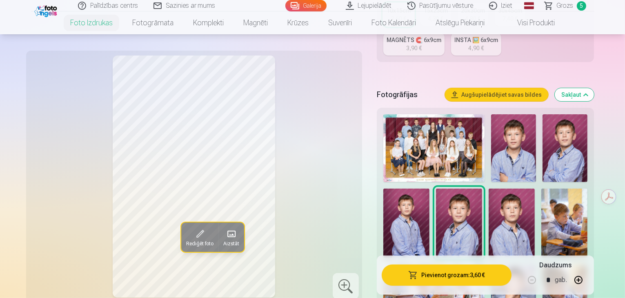
scroll to position [245, 0]
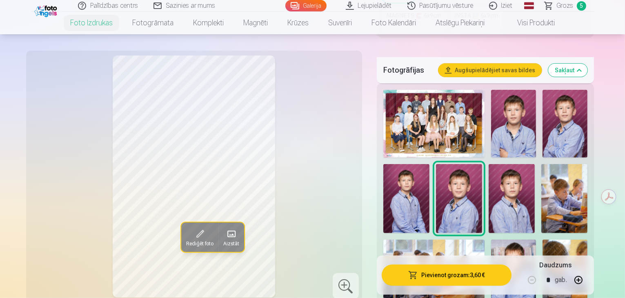
click at [423, 100] on img at bounding box center [433, 124] width 101 height 68
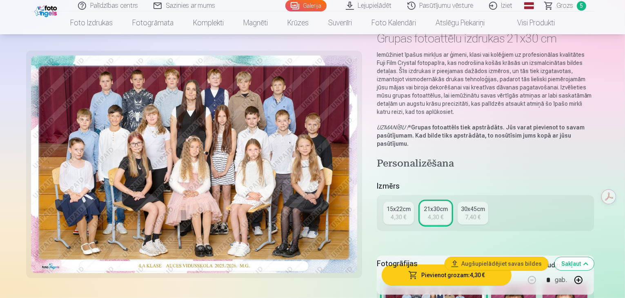
scroll to position [82, 0]
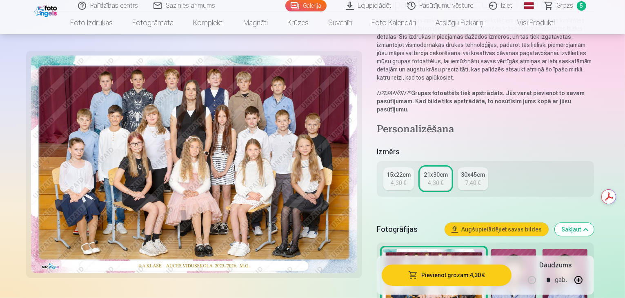
drag, startPoint x: 485, startPoint y: 149, endPoint x: 484, endPoint y: 157, distance: 9.0
click at [485, 161] on div "15x22cm 4,30 € 21x30cm 4,30 € 30x45cm 7,40 €" at bounding box center [485, 179] width 217 height 36
click at [480, 171] on div "30x45cm" at bounding box center [473, 175] width 24 height 8
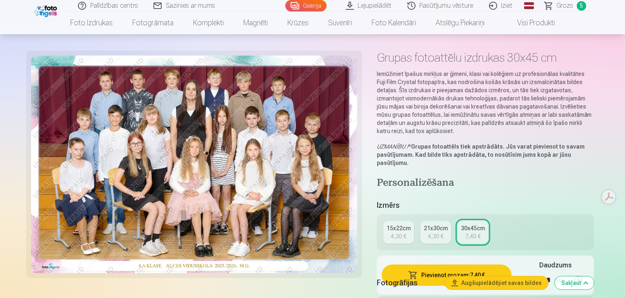
scroll to position [41, 0]
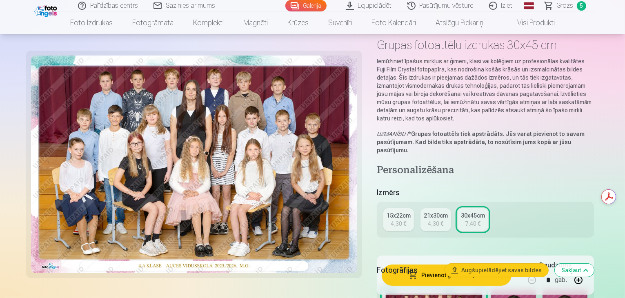
click at [442, 220] on div "4,30 €" at bounding box center [436, 224] width 16 height 8
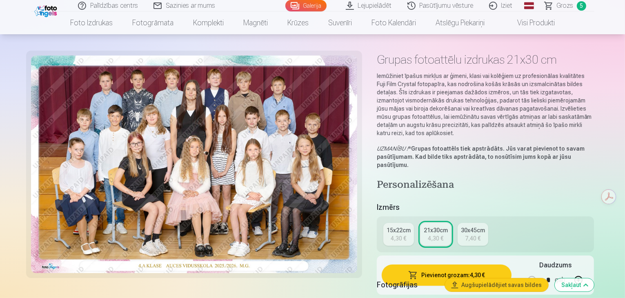
scroll to position [41, 0]
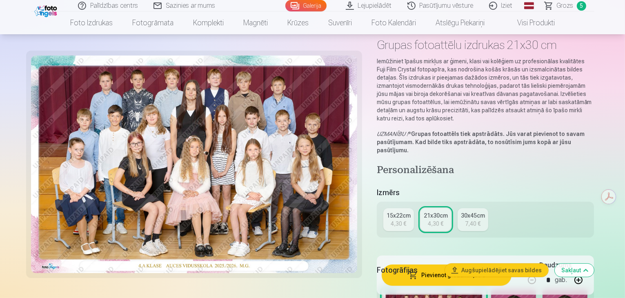
click at [410, 211] on div "15x22cm" at bounding box center [398, 215] width 24 height 8
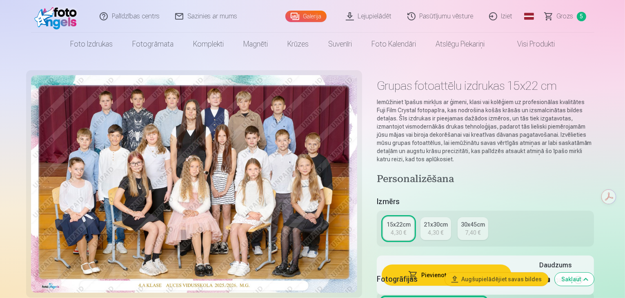
click at [443, 220] on div "21x30cm" at bounding box center [436, 224] width 24 height 8
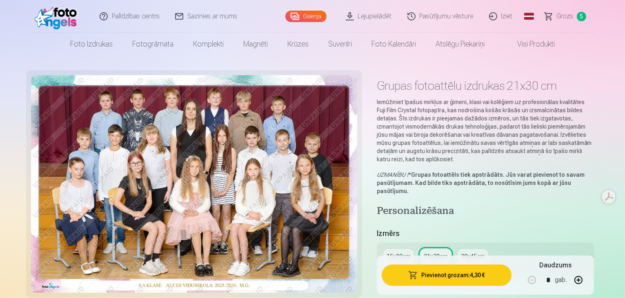
click at [474, 252] on div "30x45cm" at bounding box center [473, 256] width 24 height 8
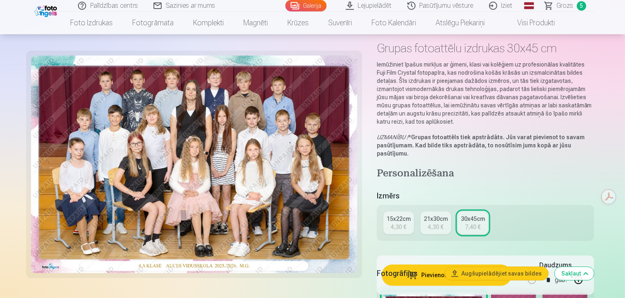
scroll to position [82, 0]
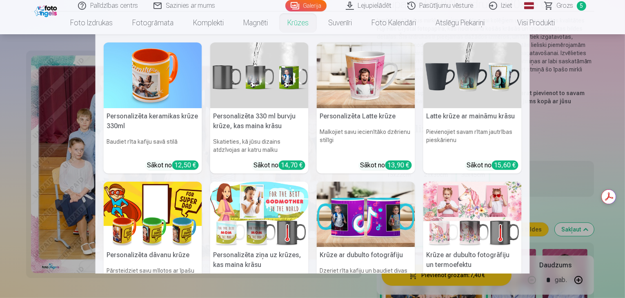
click at [609, 93] on nav "Personalizēta keramikas krūze 330ml Baudiet rīta kafiju savā stilā Sākot no 12,…" at bounding box center [312, 153] width 625 height 239
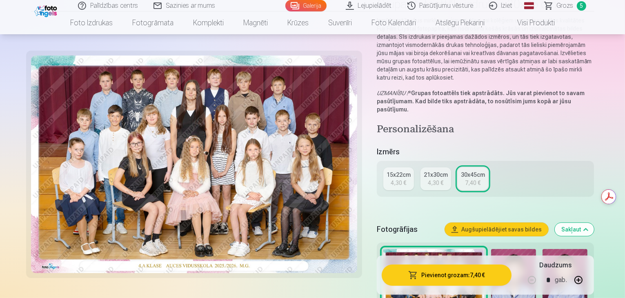
click at [443, 179] on div "4,30 €" at bounding box center [436, 183] width 16 height 8
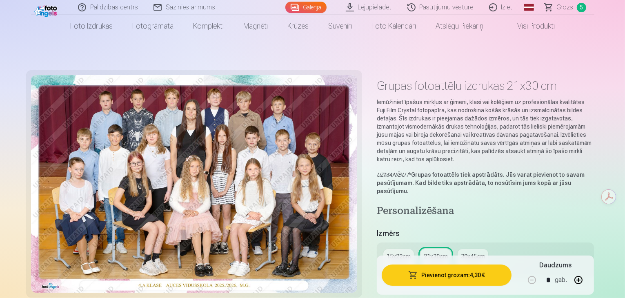
scroll to position [82, 0]
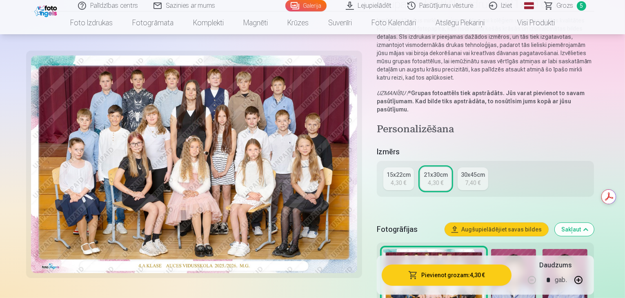
click at [588, 277] on button "button" at bounding box center [578, 280] width 20 height 20
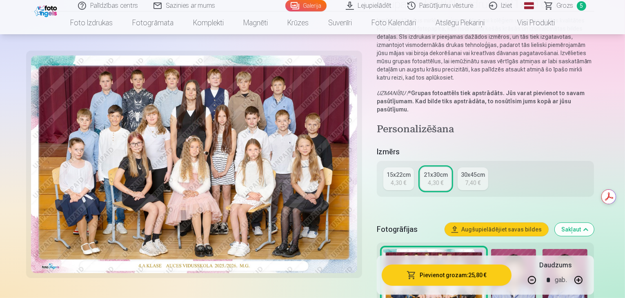
click at [588, 277] on button "button" at bounding box center [578, 280] width 20 height 20
drag, startPoint x: 603, startPoint y: 277, endPoint x: 613, endPoint y: 283, distance: 11.3
click at [588, 283] on button "button" at bounding box center [578, 280] width 20 height 20
click at [594, 257] on div "Pievienot grozam : 34,40 € Daudzums * gab." at bounding box center [485, 274] width 217 height 39
click at [588, 273] on button "button" at bounding box center [578, 280] width 20 height 20
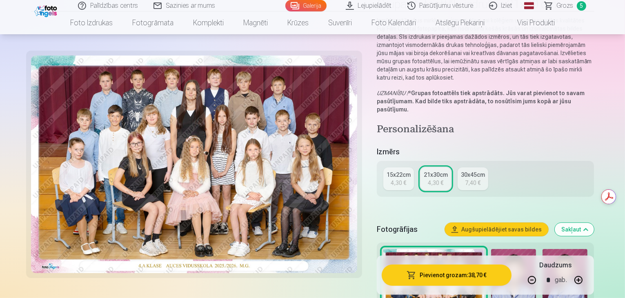
click at [588, 273] on button "button" at bounding box center [578, 280] width 20 height 20
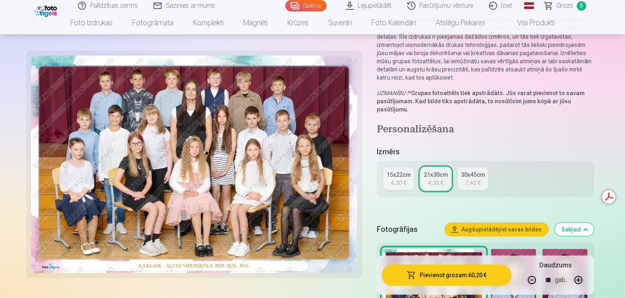
click at [588, 273] on button "button" at bounding box center [578, 280] width 20 height 20
click at [482, 171] on link "30x45cm 7,40 €" at bounding box center [472, 178] width 31 height 23
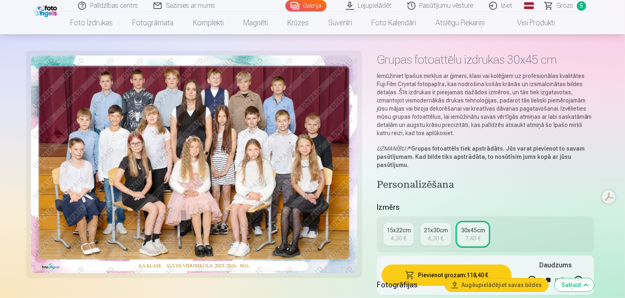
scroll to position [41, 0]
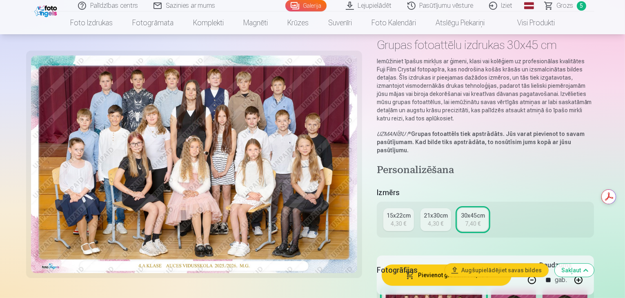
click at [588, 278] on button "button" at bounding box center [578, 280] width 20 height 20
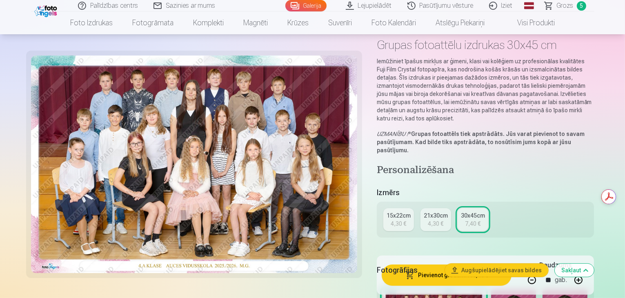
click at [588, 278] on button "button" at bounding box center [578, 280] width 20 height 20
click at [588, 279] on button "button" at bounding box center [578, 280] width 20 height 20
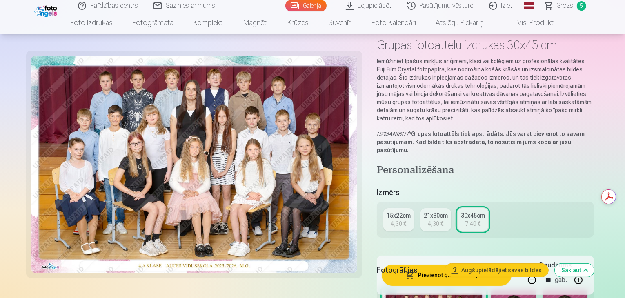
click at [406, 220] on div "4,30 €" at bounding box center [398, 224] width 16 height 8
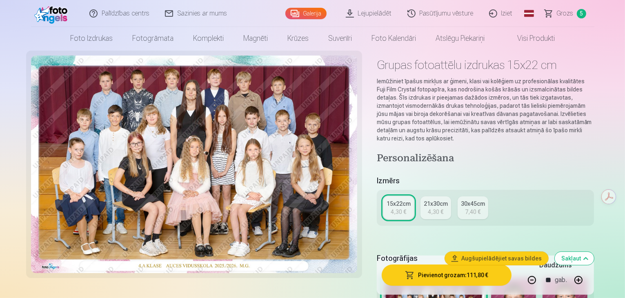
scroll to position [41, 0]
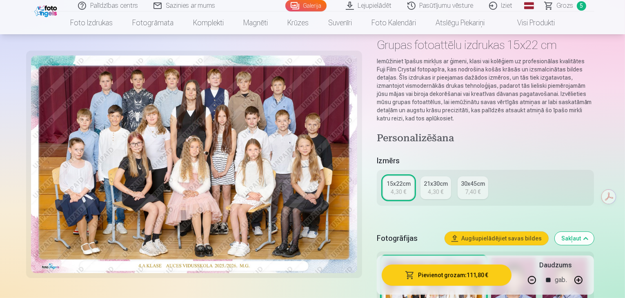
click at [442, 188] on div "4,30 €" at bounding box center [436, 192] width 16 height 8
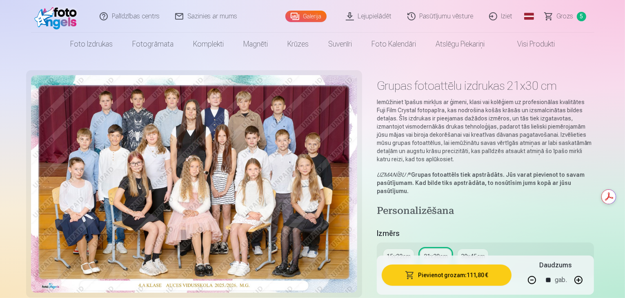
click at [541, 277] on button "button" at bounding box center [532, 280] width 20 height 20
click at [541, 273] on button "button" at bounding box center [532, 280] width 20 height 20
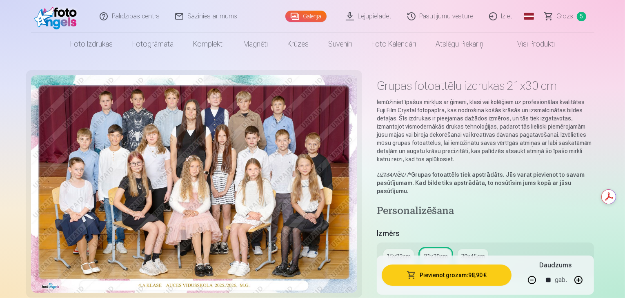
click at [541, 275] on button "button" at bounding box center [532, 280] width 20 height 20
click at [541, 273] on button "button" at bounding box center [532, 280] width 20 height 20
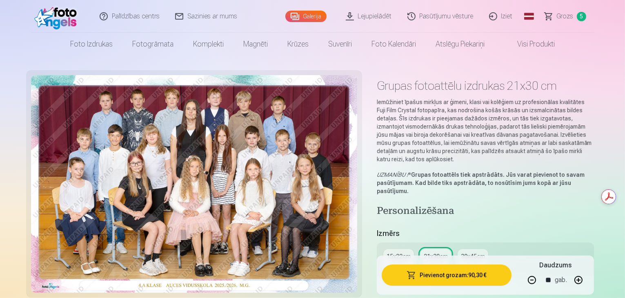
drag, startPoint x: 563, startPoint y: 279, endPoint x: 561, endPoint y: 272, distance: 7.2
click at [541, 278] on button "button" at bounding box center [532, 280] width 20 height 20
click at [560, 266] on div "Daudzums ** gab." at bounding box center [555, 274] width 68 height 29
click at [541, 280] on button "button" at bounding box center [532, 280] width 20 height 20
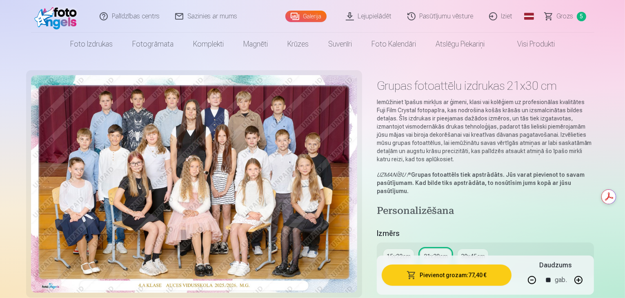
click at [541, 280] on button "button" at bounding box center [532, 280] width 20 height 20
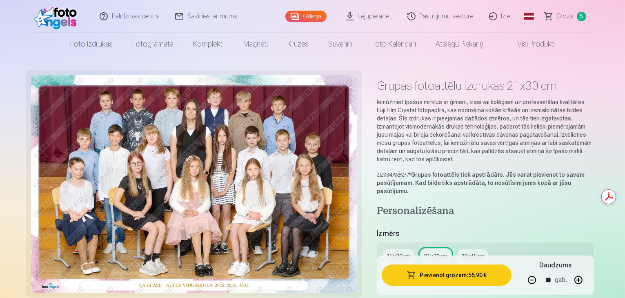
click at [541, 280] on button "button" at bounding box center [532, 280] width 20 height 20
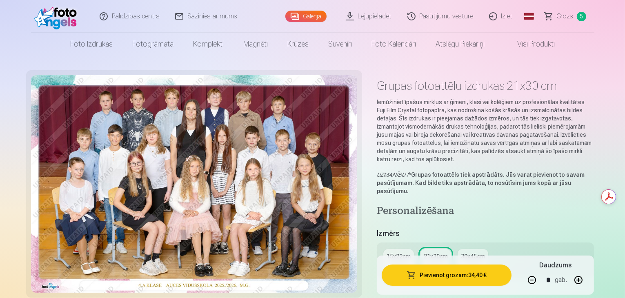
click at [541, 280] on button "button" at bounding box center [532, 280] width 20 height 20
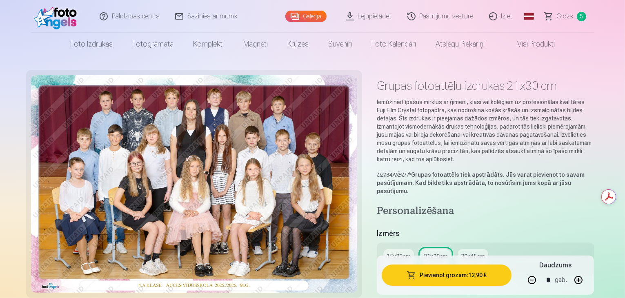
click at [541, 280] on button "button" at bounding box center [532, 280] width 20 height 20
type input "*"
click at [466, 279] on button "Pievienot grozam : 4,30 €" at bounding box center [446, 274] width 130 height 21
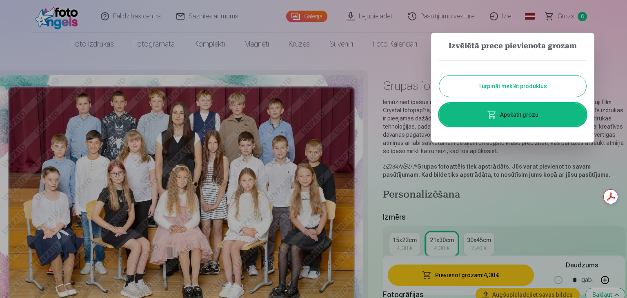
click at [497, 89] on button "Turpināt meklēt produktus" at bounding box center [512, 85] width 147 height 21
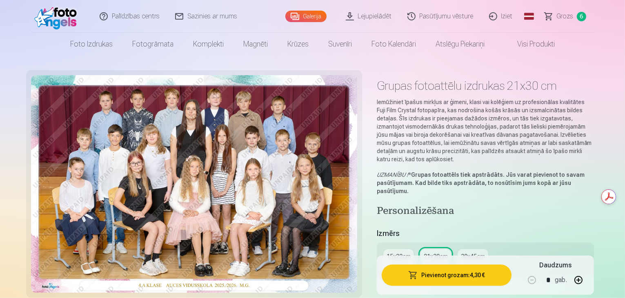
click at [563, 10] on link "Grozs 6" at bounding box center [565, 16] width 57 height 33
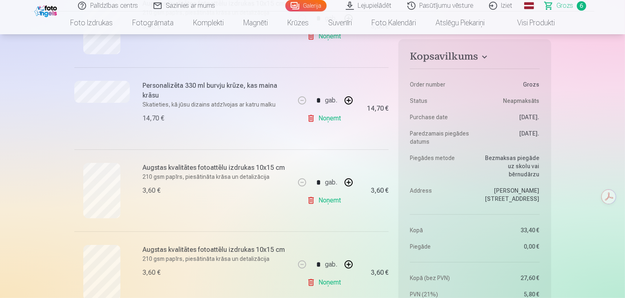
drag, startPoint x: 446, startPoint y: 205, endPoint x: 450, endPoint y: 264, distance: 59.7
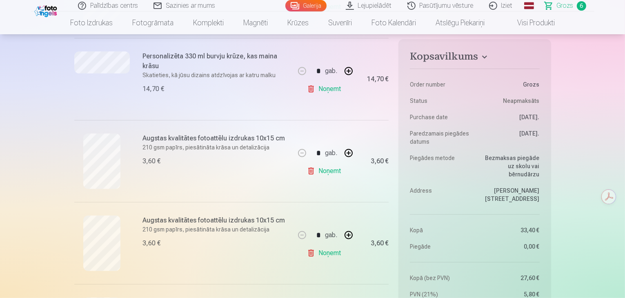
drag, startPoint x: 450, startPoint y: 264, endPoint x: 250, endPoint y: 240, distance: 201.0
click at [250, 240] on div "3,60 €" at bounding box center [216, 243] width 147 height 10
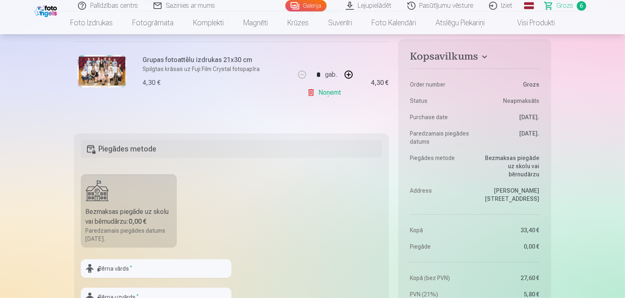
scroll to position [571, 0]
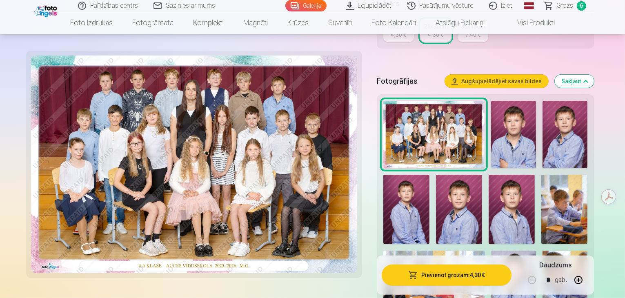
scroll to position [245, 0]
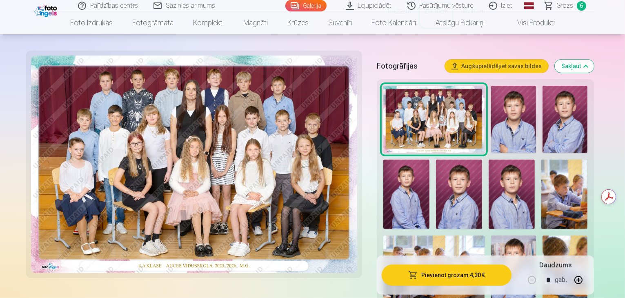
click at [484, 235] on img at bounding box center [433, 268] width 101 height 67
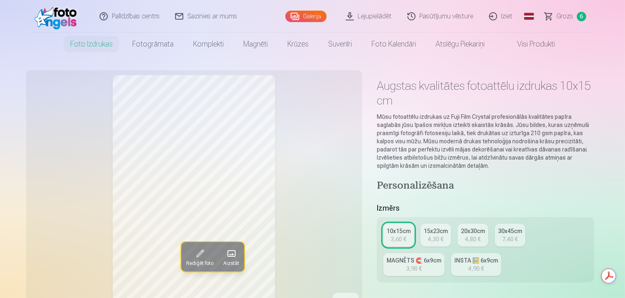
click at [521, 224] on link "30x45cm 7,40 €" at bounding box center [510, 235] width 31 height 23
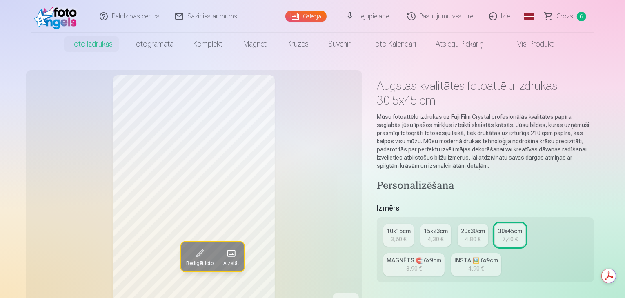
click at [456, 217] on div "10x15cm 3,60 € 15x23cm 4,30 € 20x30cm 4,80 € 30x45cm 7,40 € MAGNĒTS 🧲 6x9cm 3,9…" at bounding box center [485, 249] width 217 height 65
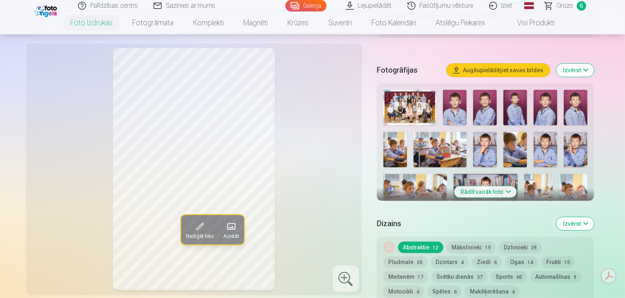
scroll to position [204, 0]
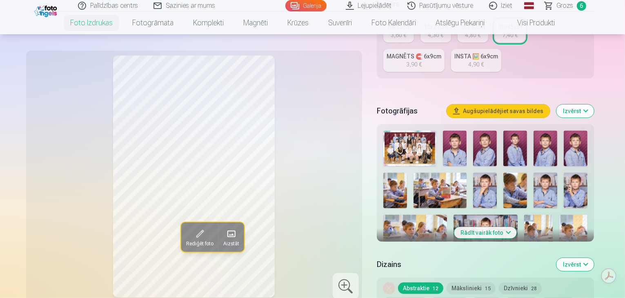
click at [484, 227] on button "Rādīt vairāk foto" at bounding box center [485, 232] width 62 height 11
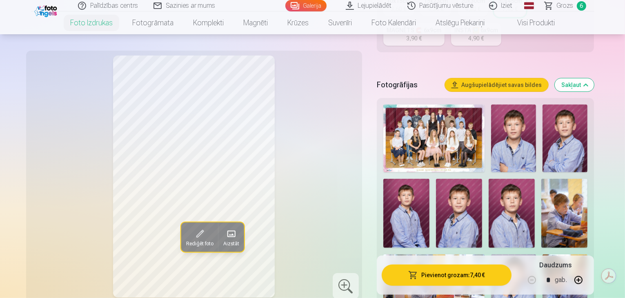
scroll to position [245, 0]
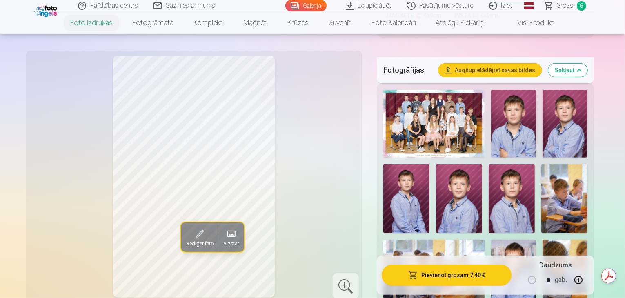
click at [566, 7] on span "Grozs" at bounding box center [565, 6] width 17 height 10
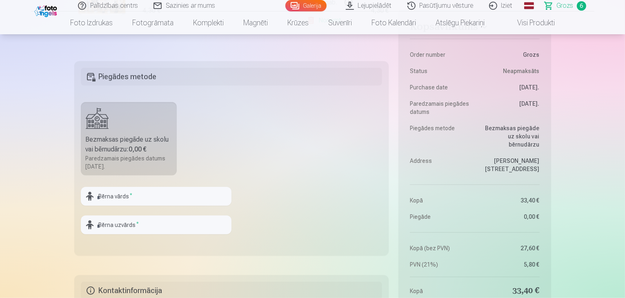
scroll to position [653, 0]
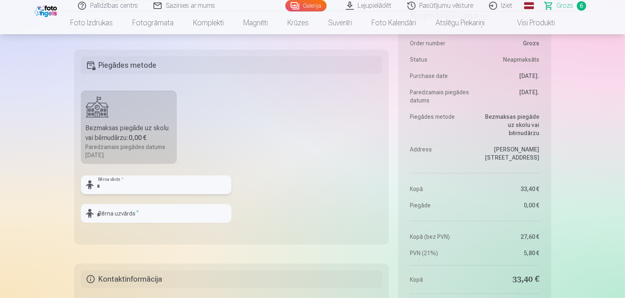
click at [109, 183] on input "text" at bounding box center [156, 184] width 151 height 19
type input "*****"
click at [175, 216] on input "text" at bounding box center [156, 213] width 151 height 19
type input "*********"
click at [259, 228] on fieldset "Piegādes metode Bezmaksas piegāde uz skolu vai bērnudārzu : 0,00 € Paredzamais …" at bounding box center [231, 147] width 315 height 194
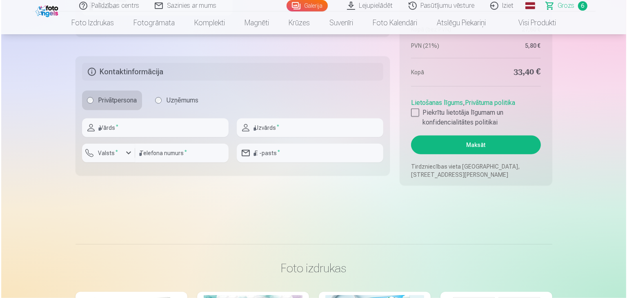
scroll to position [865, 0]
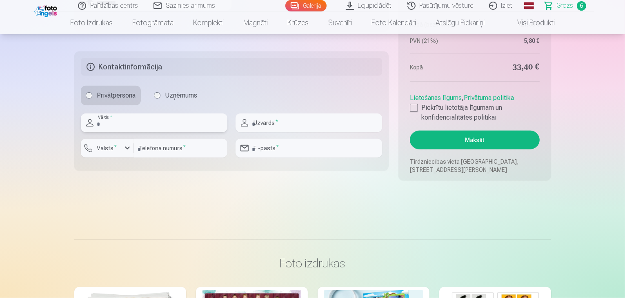
click at [118, 114] on input "text" at bounding box center [154, 122] width 146 height 19
type input "*******"
click at [275, 124] on input "text" at bounding box center [308, 122] width 146 height 19
type input "******"
click at [129, 151] on div "button" at bounding box center [127, 148] width 10 height 10
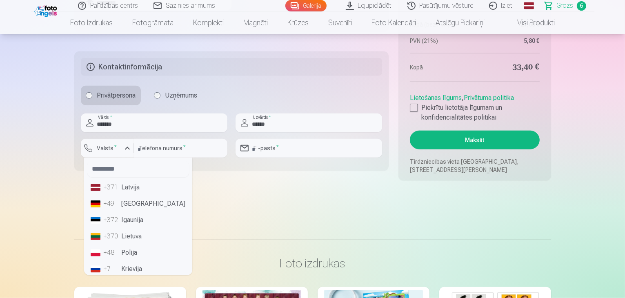
click at [135, 186] on li "+371 Latvija" at bounding box center [138, 187] width 102 height 16
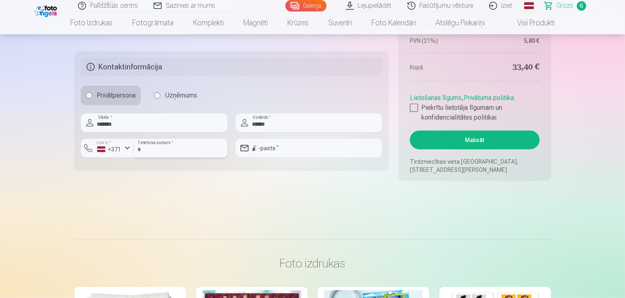
click at [162, 146] on input "number" at bounding box center [180, 148] width 93 height 19
click at [173, 144] on input "number" at bounding box center [180, 148] width 93 height 19
type input "********"
click at [279, 148] on input "email" at bounding box center [308, 148] width 146 height 19
type input "**********"
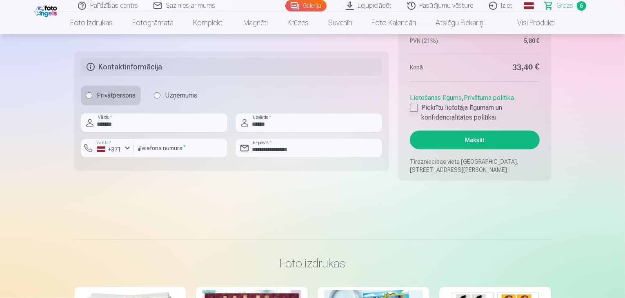
click at [411, 110] on div at bounding box center [414, 108] width 8 height 8
drag, startPoint x: 475, startPoint y: 135, endPoint x: 481, endPoint y: 139, distance: 7.7
click at [481, 139] on button "Maksāt" at bounding box center [474, 140] width 129 height 19
